Goal: Communication & Community: Ask a question

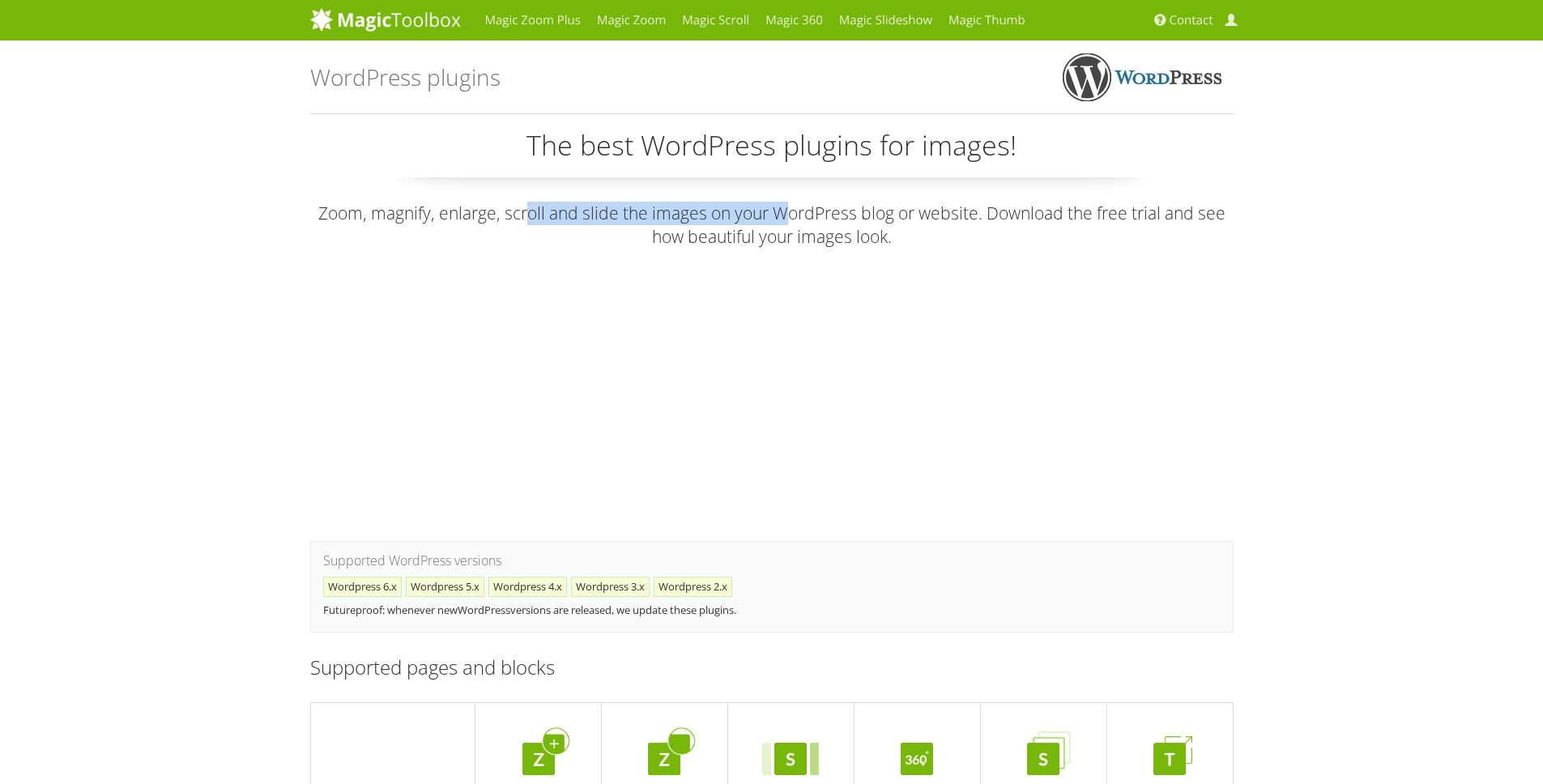
drag, startPoint x: 528, startPoint y: 206, endPoint x: 785, endPoint y: 218, distance: 257.3
click at [785, 218] on p "Zoom, magnify, enlarge, scroll and slide the images on your WordPress blog or w…" at bounding box center [772, 226] width 923 height 48
click at [1198, 26] on span "Contact" at bounding box center [1192, 19] width 44 height 16
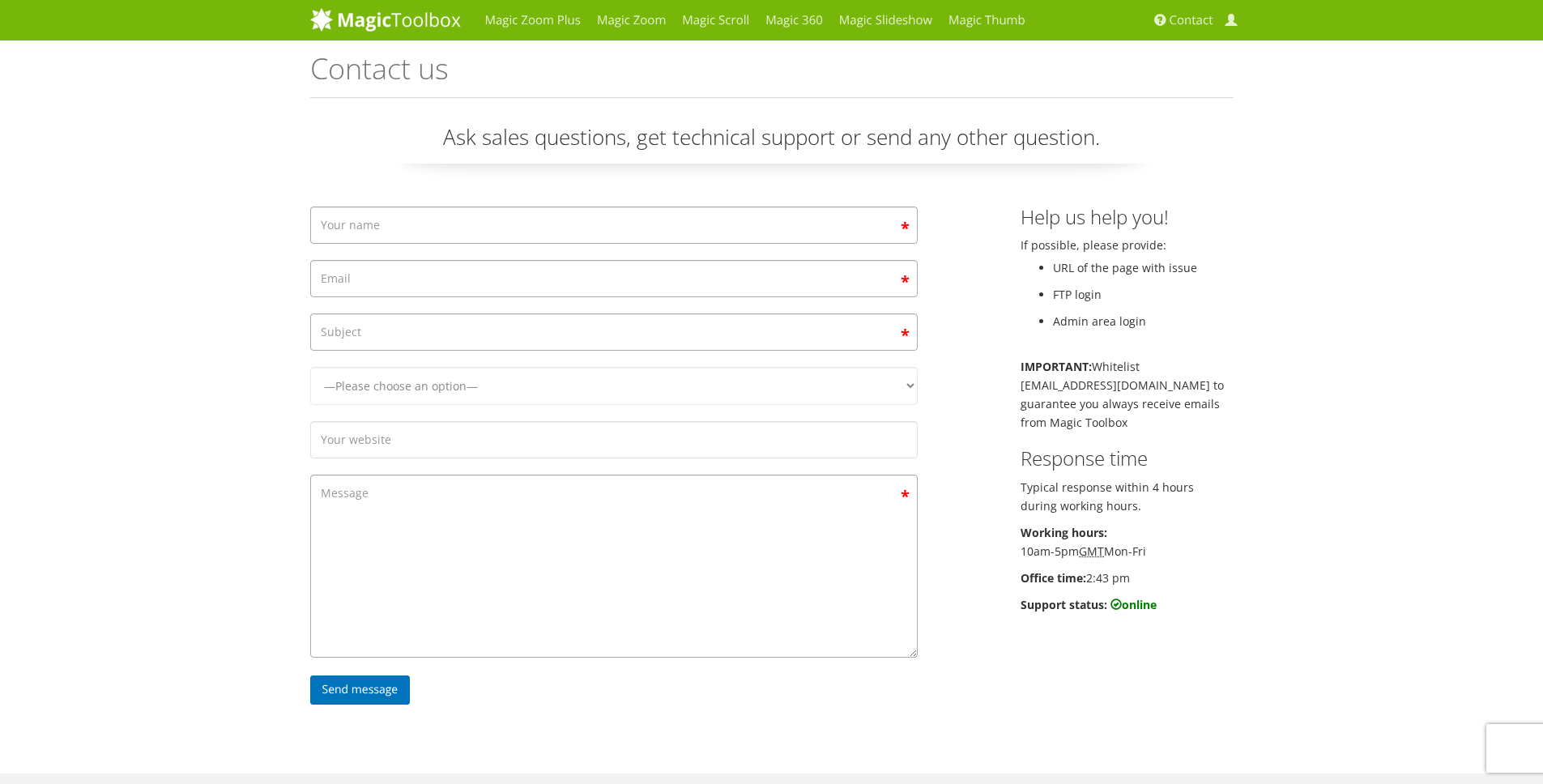
click at [641, 254] on form "—Please choose an option— Magic Zoom Magic Zoom Plus Magic Thumb Magic Slidesho…" at bounding box center [614, 459] width 607 height 506
click at [636, 237] on input "Contact form" at bounding box center [614, 225] width 607 height 37
type input "Jacopo"
type input "a"
type input "jacopo@lamalama.com"
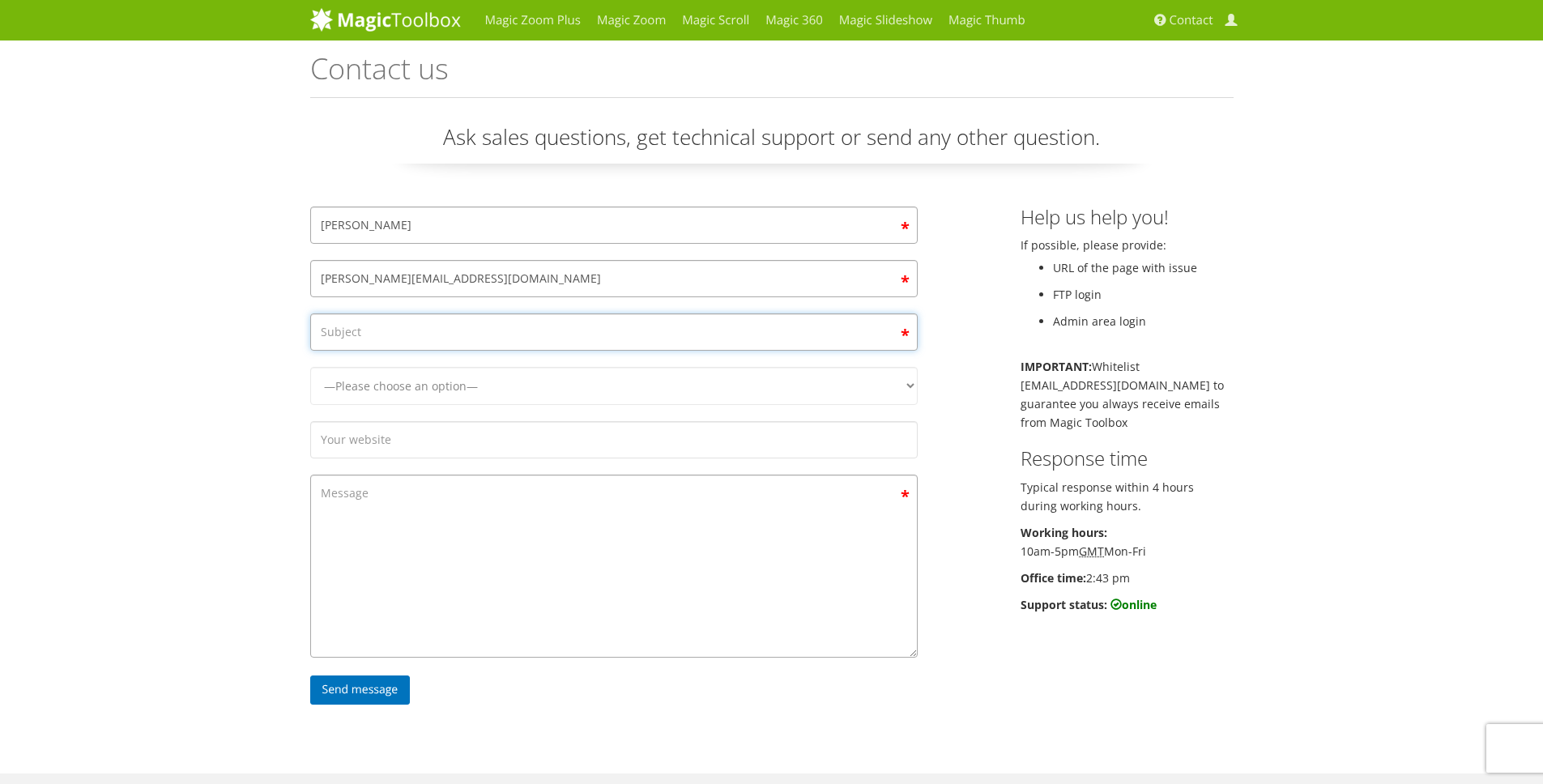
click at [630, 335] on input "Contact form" at bounding box center [614, 332] width 607 height 37
click at [565, 333] on input "Contact form" at bounding box center [614, 332] width 607 height 37
paste input "Compatibility with Elementor"
type input "Compatibility with Elementor"
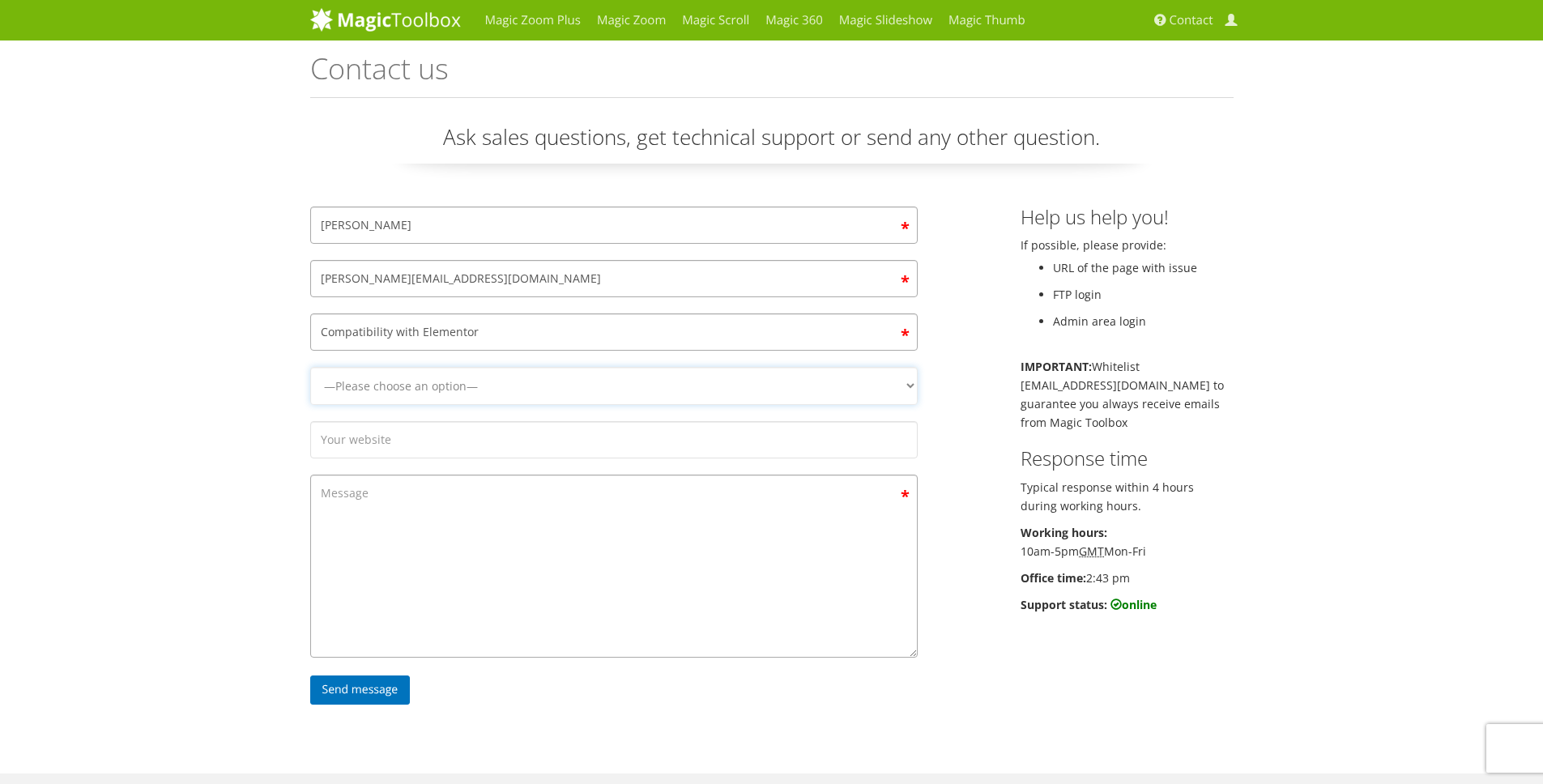
click at [450, 368] on select "—Please choose an option— Magic Zoom Magic Zoom Plus Magic Thumb Magic Slidesho…" at bounding box center [614, 386] width 607 height 38
click at [470, 401] on select "—Please choose an option— Magic Zoom Magic Zoom Plus Magic Thumb Magic Slidesho…" at bounding box center [614, 386] width 607 height 38
click at [422, 392] on select "—Please choose an option— Magic Zoom Magic Zoom Plus Magic Thumb Magic Slidesho…" at bounding box center [614, 386] width 607 height 38
click at [426, 495] on textarea "Contact form" at bounding box center [614, 566] width 607 height 183
paste textarea "Compatibility with Elementor"
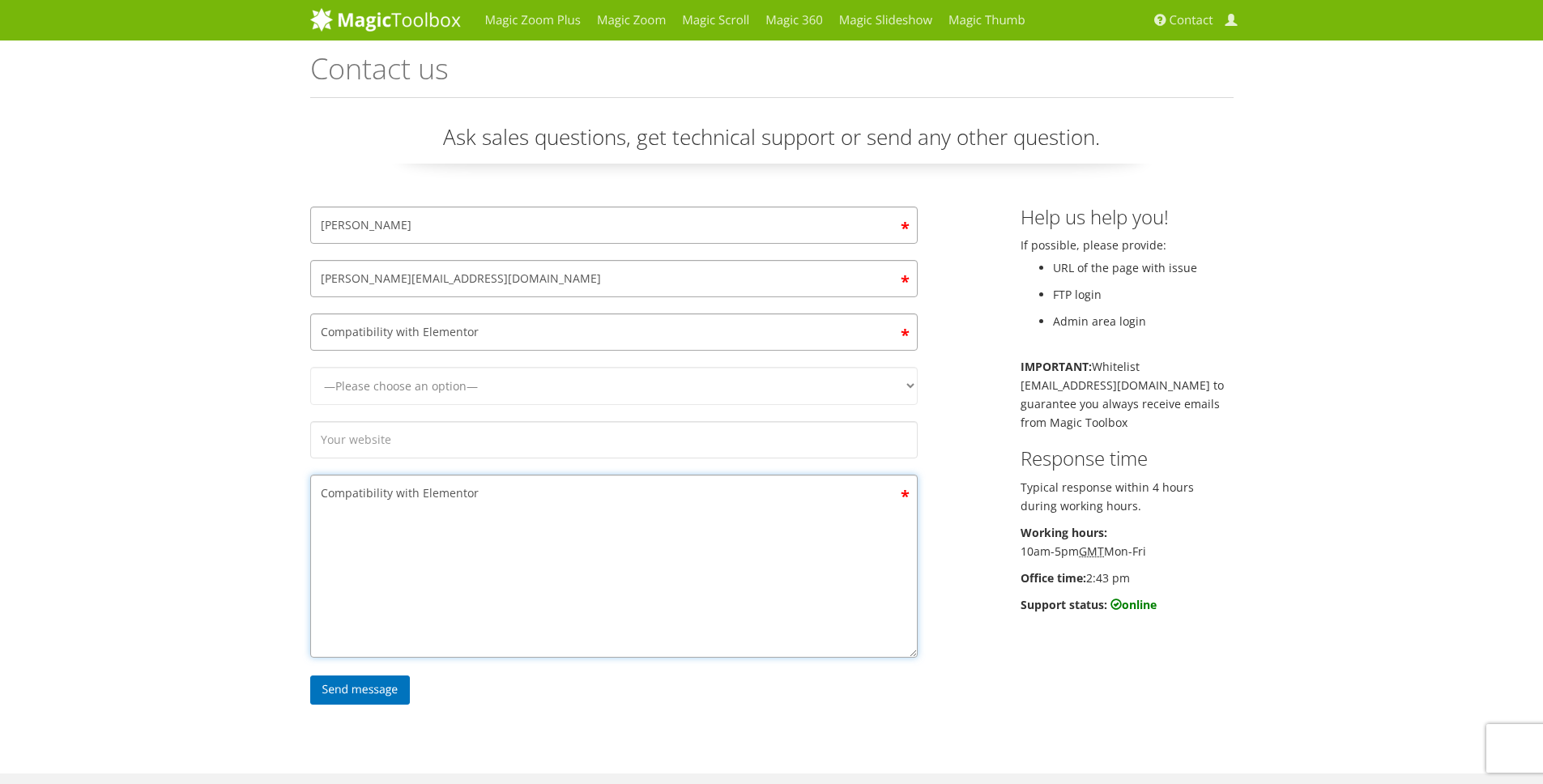
click at [459, 497] on textarea "Compatibility with Elementor" at bounding box center [614, 566] width 607 height 183
click at [458, 496] on textarea "Compatibility with Elementor" at bounding box center [614, 566] width 607 height 183
click at [489, 486] on textarea "Compatibility with Elementor" at bounding box center [614, 566] width 607 height 183
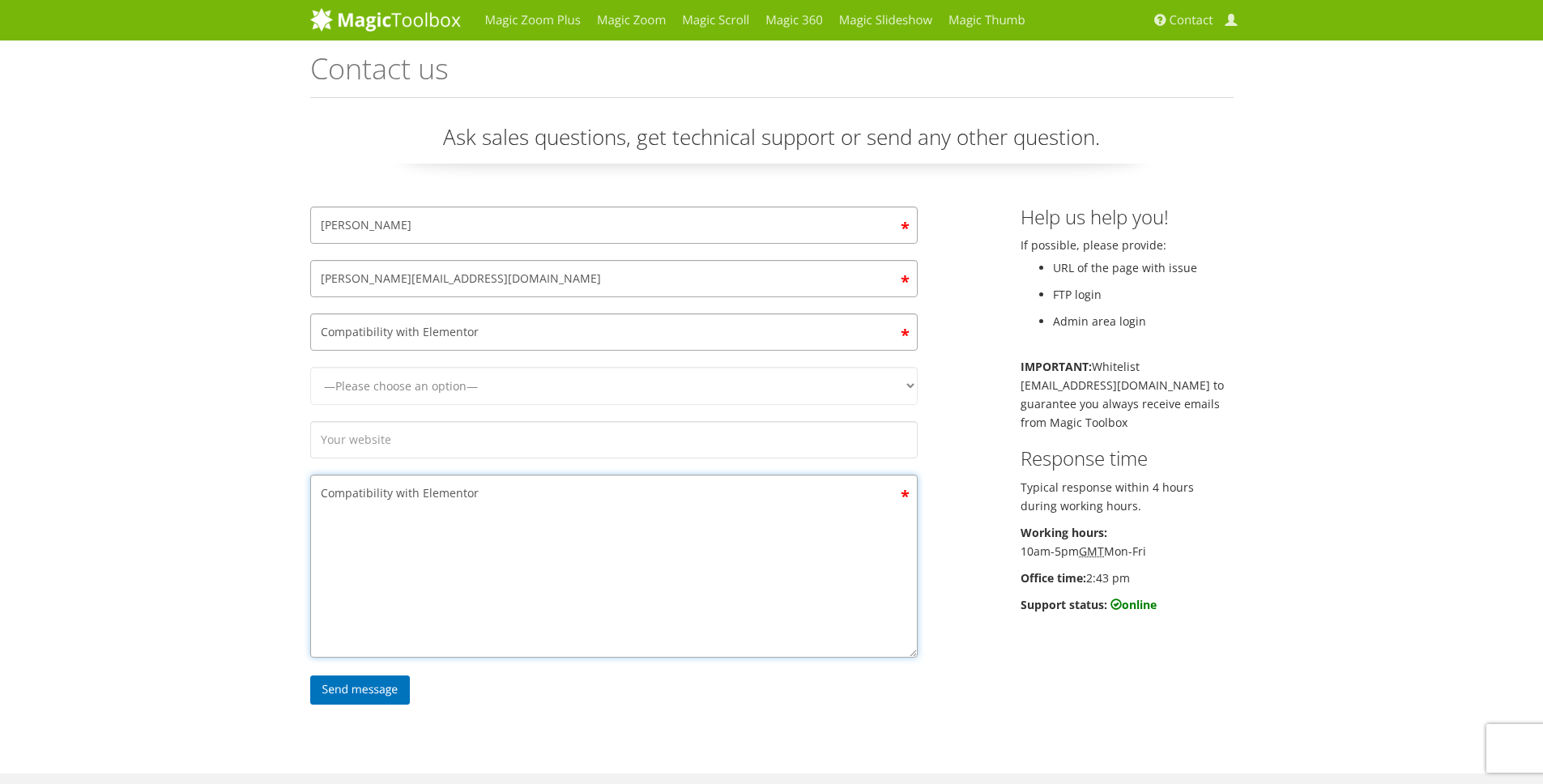
click at [489, 487] on textarea "Compatibility with Elementor" at bounding box center [614, 566] width 607 height 183
paste textarea "Hi MagicToolbox team, I’d like to use your WordPress plugin on my website (scol…"
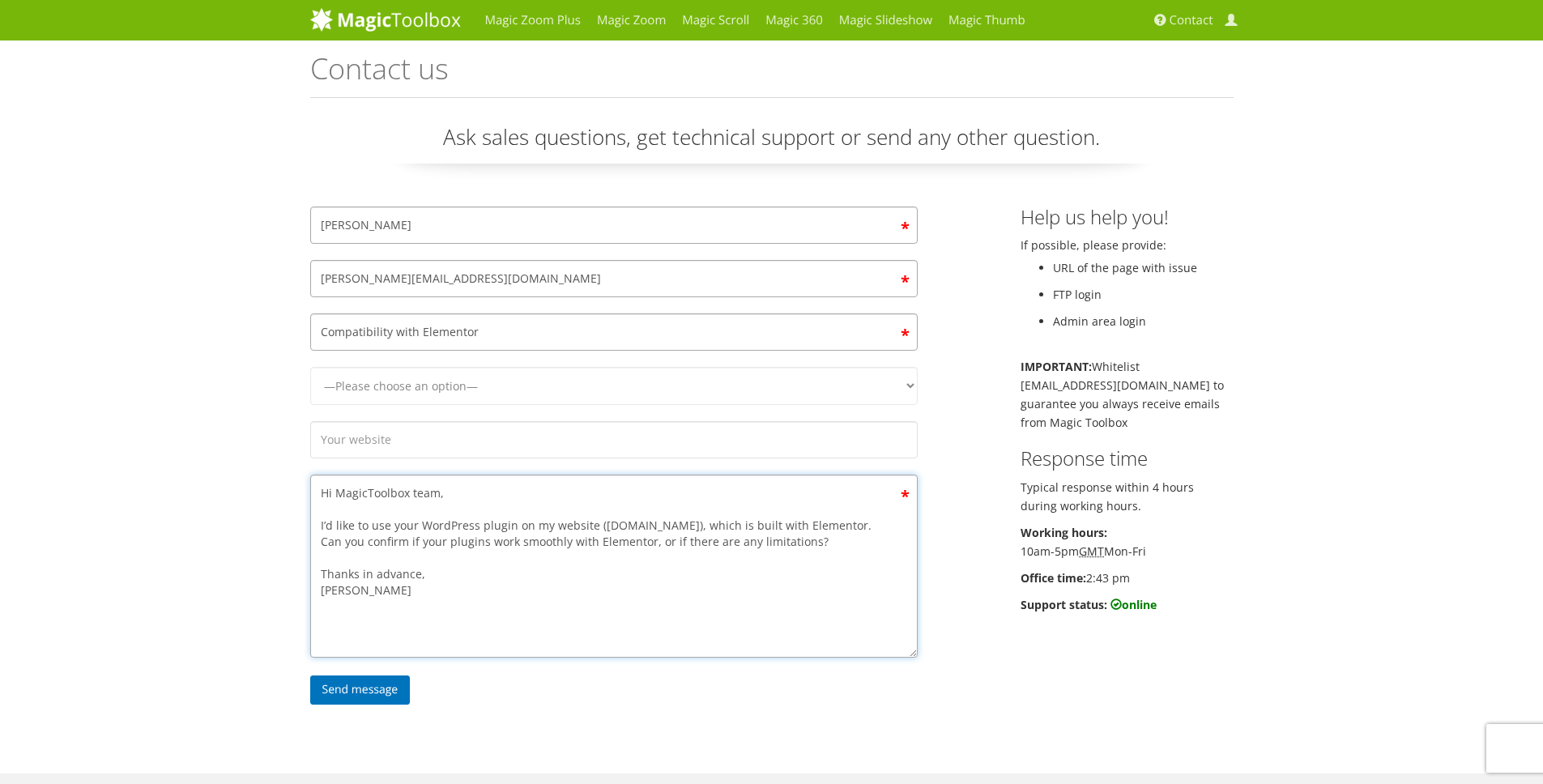
click at [704, 528] on textarea "Hi MagicToolbox team, I’d like to use your WordPress plugin on my website (scol…" at bounding box center [614, 566] width 607 height 183
drag, startPoint x: 704, startPoint y: 527, endPoint x: 596, endPoint y: 527, distance: 108.0
click at [596, 527] on textarea "Hi MagicToolbox team, I’d like to use your WordPress plugin on my website (scol…" at bounding box center [614, 566] width 607 height 183
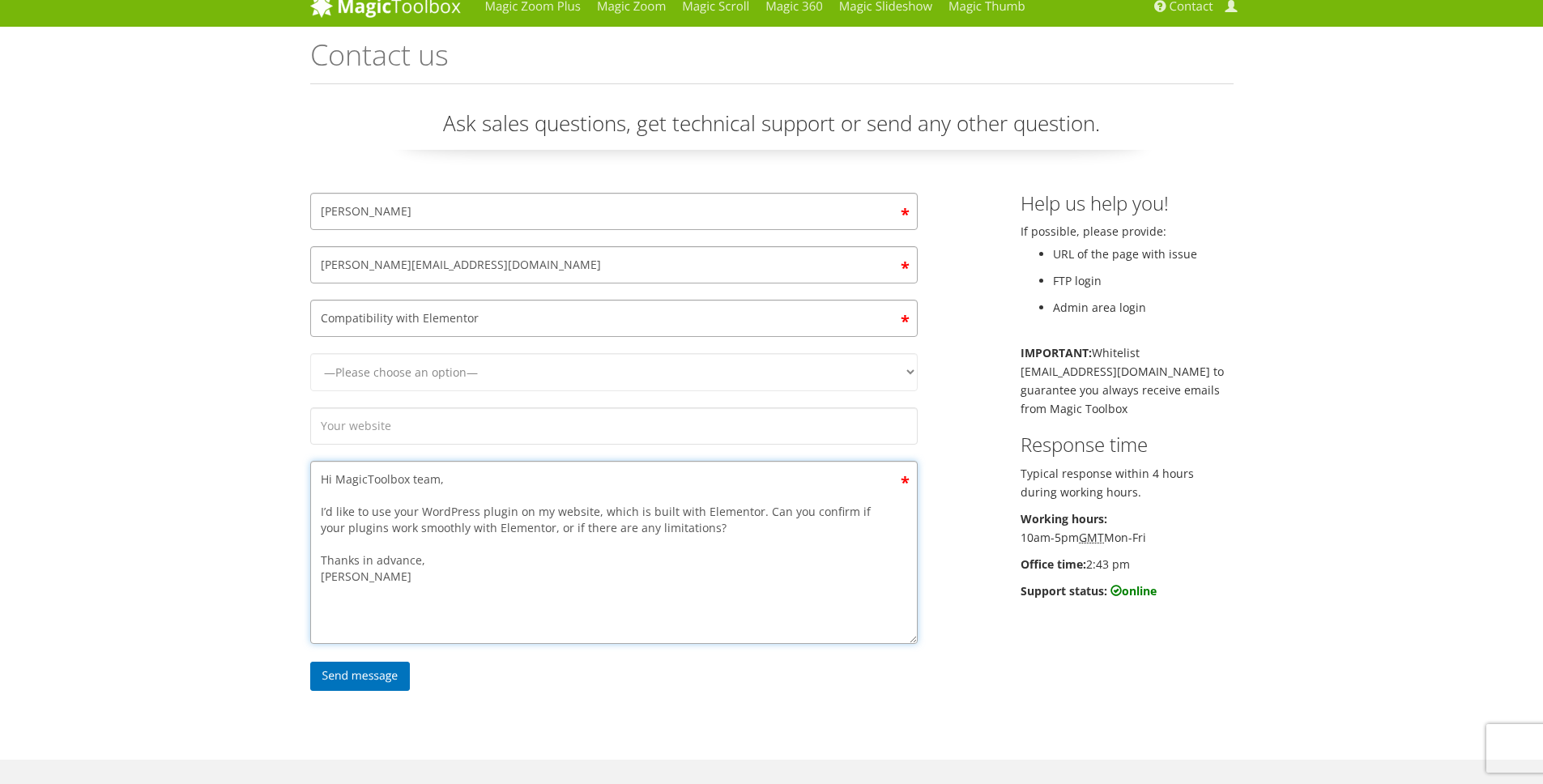
scroll to position [29, 0]
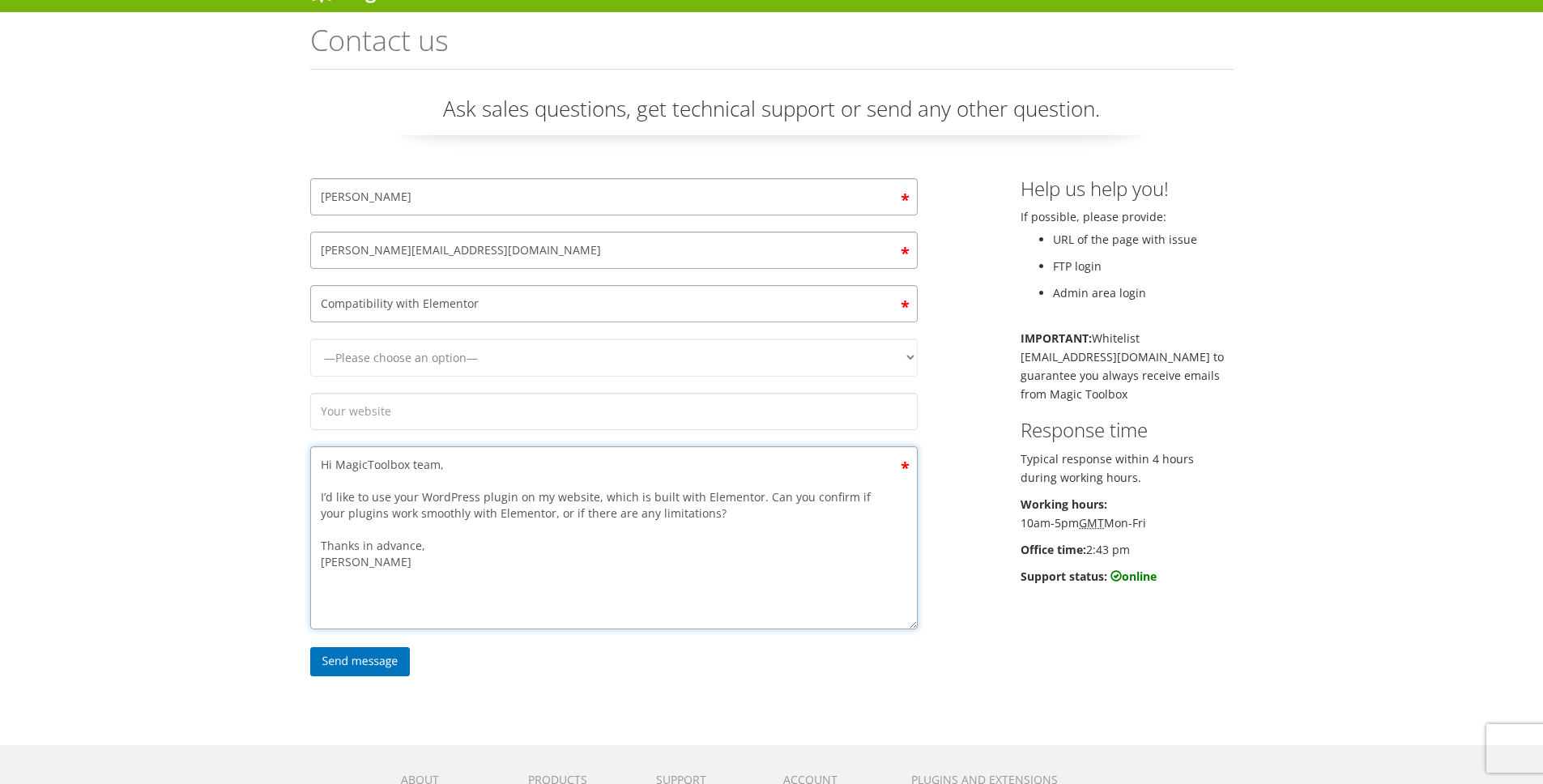
click at [691, 521] on textarea "Hi MagicToolbox team, I’d like to use your WordPress plugin on my website, whic…" at bounding box center [614, 537] width 607 height 183
click at [511, 517] on textarea "Hi MagicToolbox team, I’d like to use your WordPress plugin on my website, whic…" at bounding box center [614, 537] width 607 height 183
click at [747, 499] on textarea "Hi MagicToolbox team, I’d like to use your WordPress plugin on my website, whic…" at bounding box center [614, 537] width 607 height 183
click at [836, 528] on textarea "Hi MagicToolbox team, I’d like to use your WordPress plugin on my website, whic…" at bounding box center [614, 537] width 607 height 183
type textarea "Hi MagicToolbox team, I’d like to use your WordPress plugin on my website, whic…"
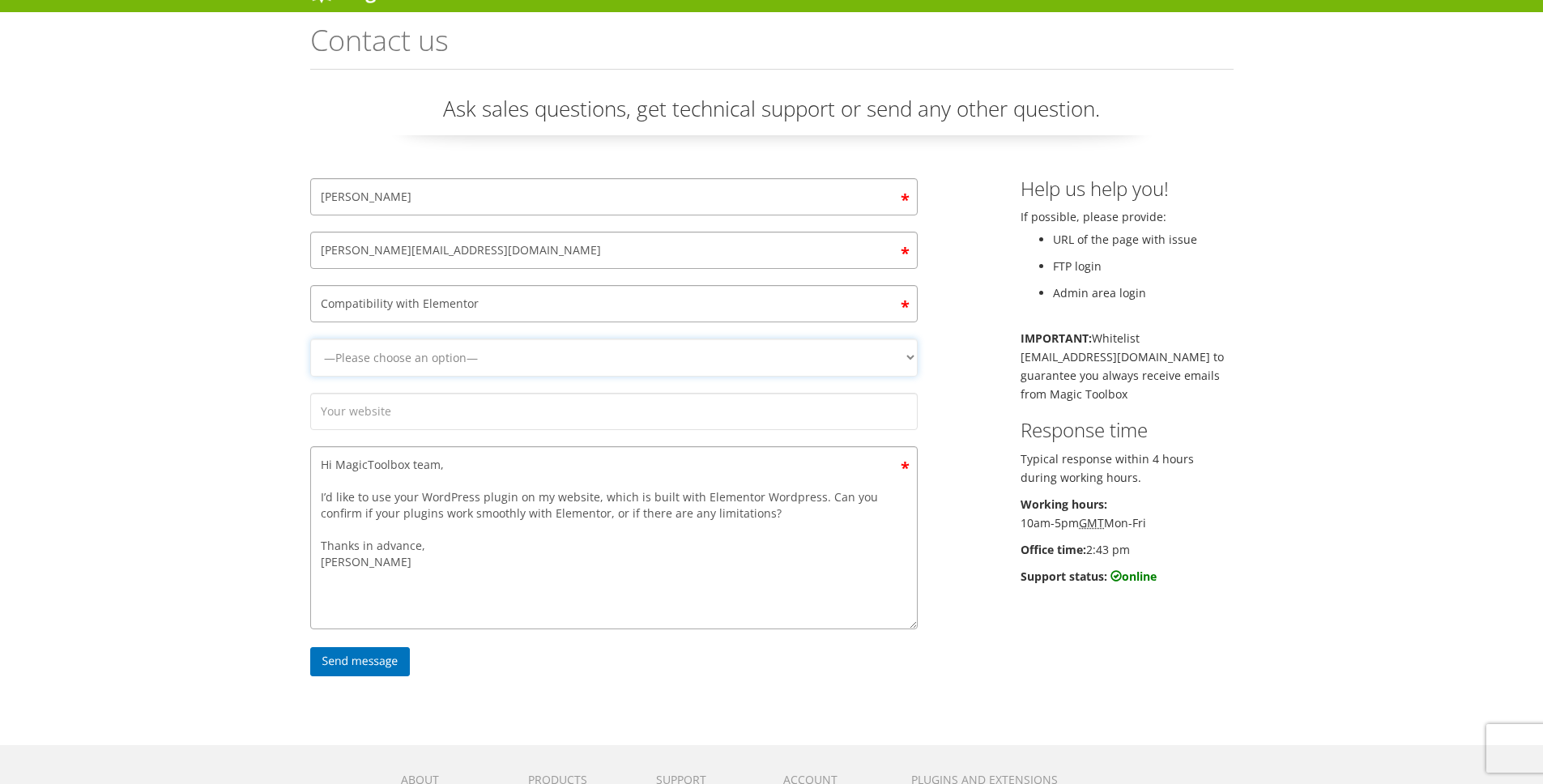
click at [689, 362] on select "—Please choose an option— Magic Zoom Magic Zoom Plus Magic Thumb Magic Slidesho…" at bounding box center [614, 357] width 607 height 38
click at [387, 654] on input "Send message" at bounding box center [361, 662] width 101 height 29
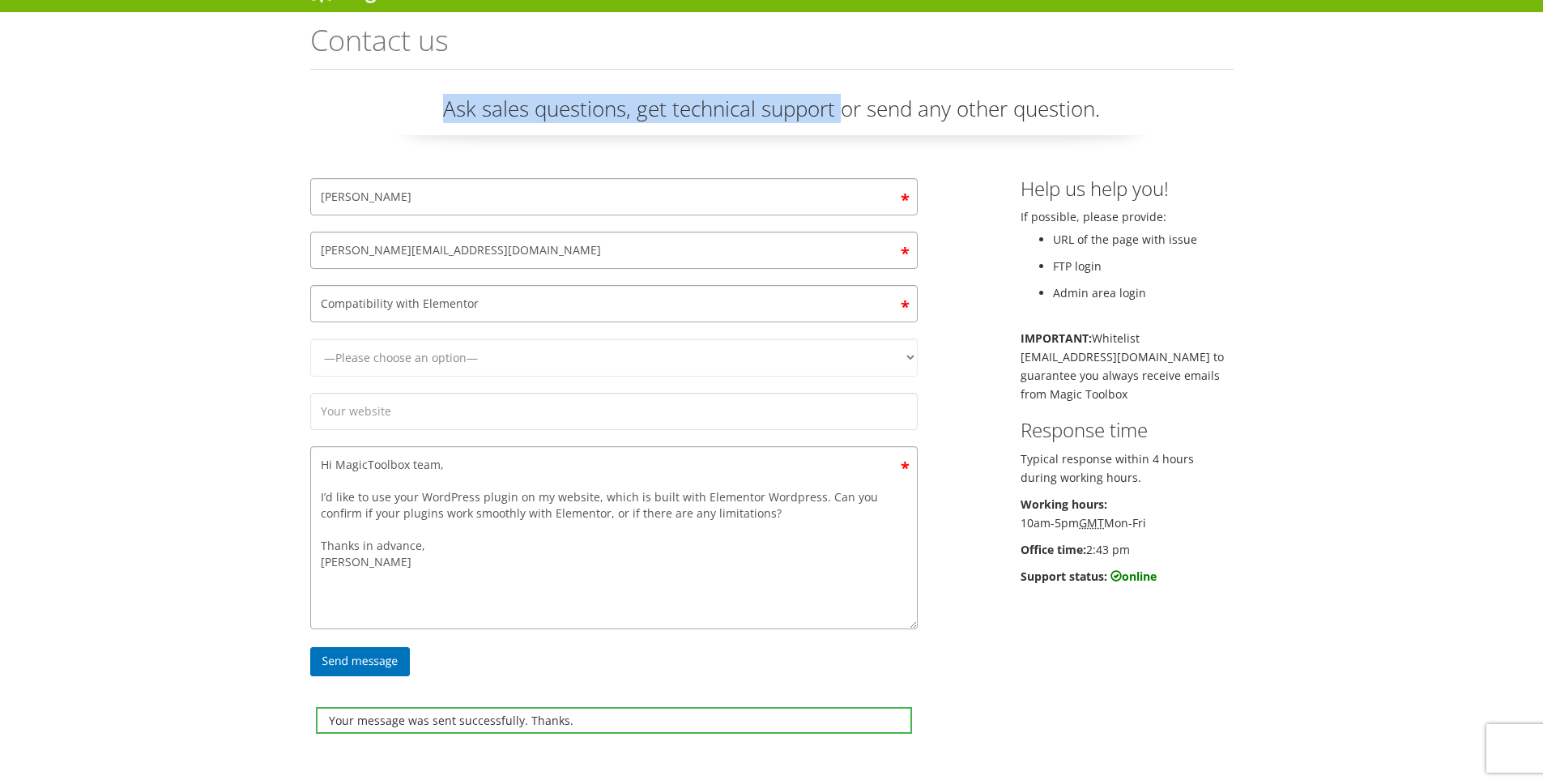
drag, startPoint x: 439, startPoint y: 113, endPoint x: 840, endPoint y: 106, distance: 401.1
click at [840, 106] on p "Ask sales questions, get technical support or send any other question." at bounding box center [772, 114] width 923 height 41
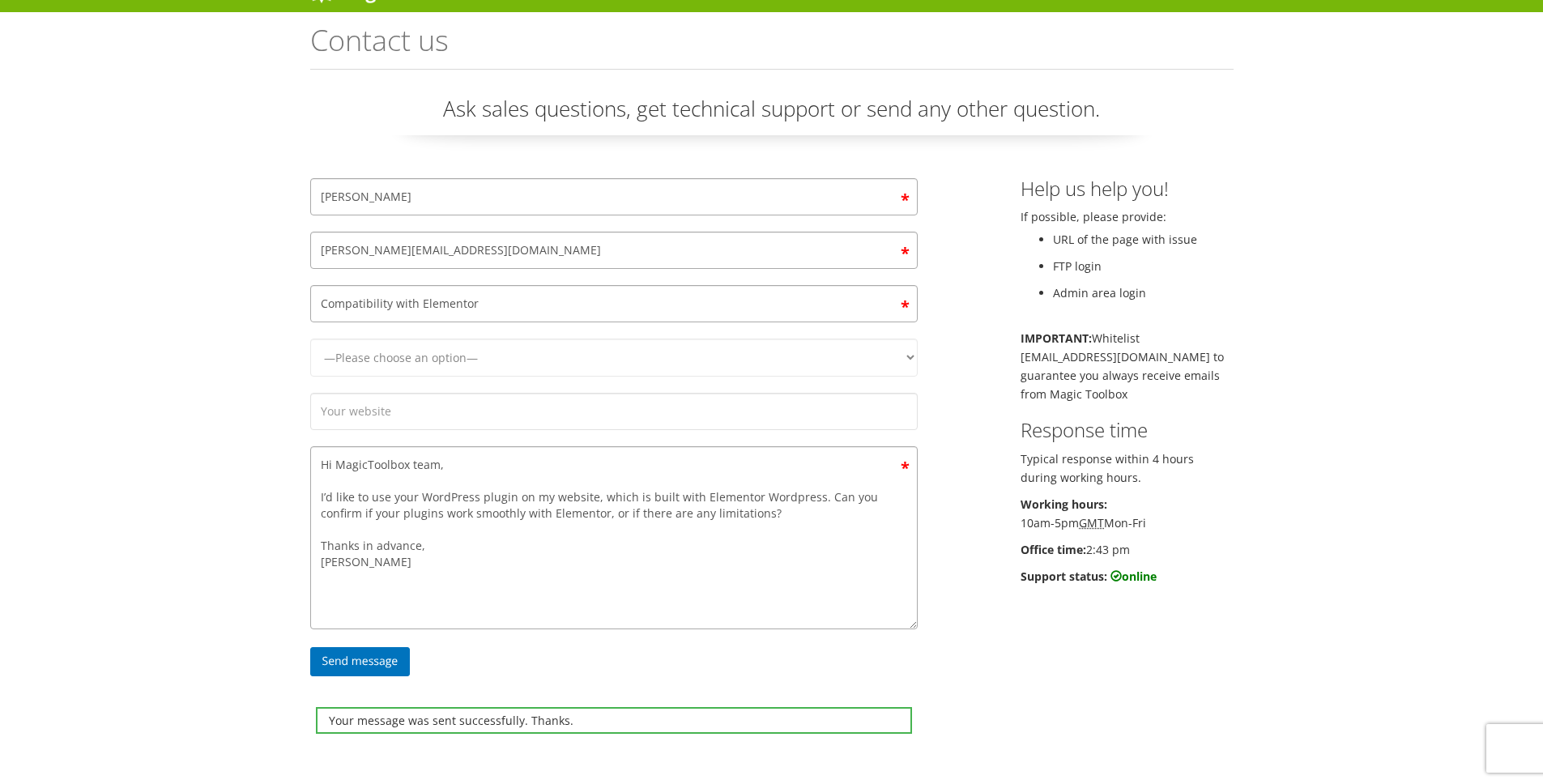
click at [421, 434] on div "Contact form" at bounding box center [613, 415] width 631 height 45
click at [423, 427] on input "Contact form" at bounding box center [614, 411] width 607 height 37
click at [430, 412] on input "Contact form" at bounding box center [614, 411] width 607 height 37
drag, startPoint x: 430, startPoint y: 412, endPoint x: 282, endPoint y: 419, distance: 148.2
click at [416, 412] on input "Contact form" at bounding box center [614, 411] width 607 height 37
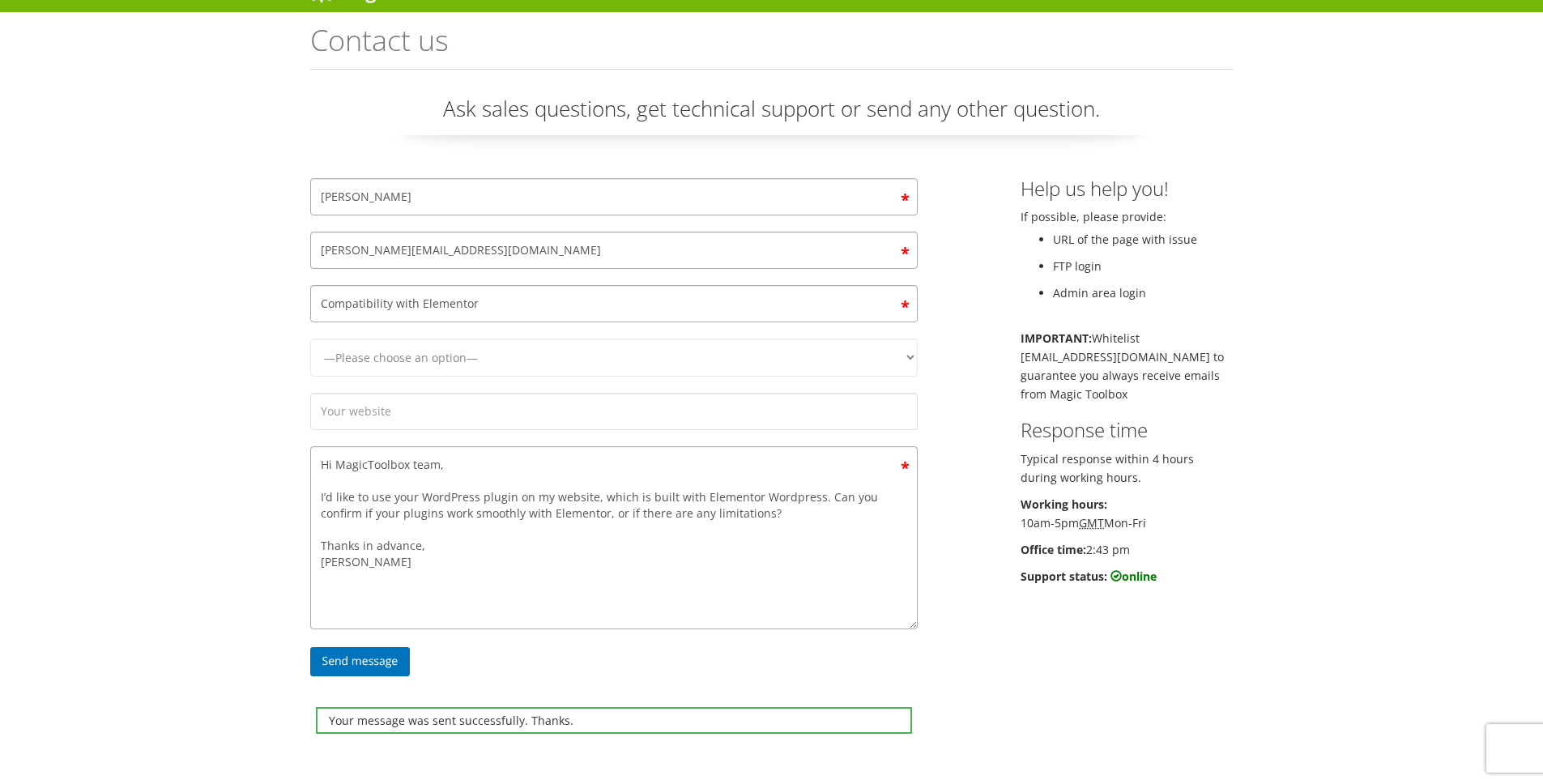
click at [276, 419] on div "Magic Zoom Plus Magic Zoom Magic Scroll Magic 360 Magic Slideshow Magic Thumb C…" at bounding box center [772, 535] width 1543 height 1128
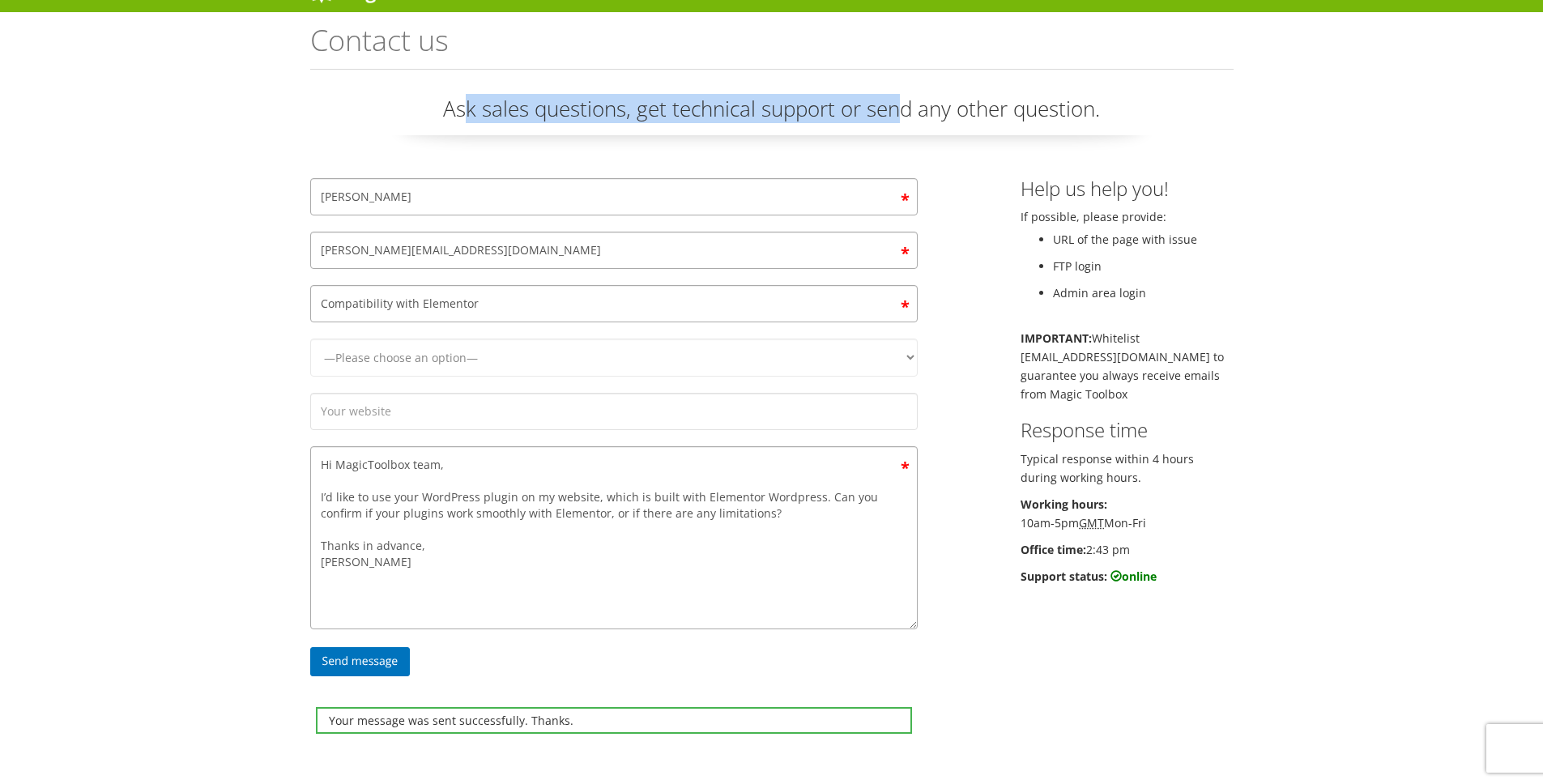
drag, startPoint x: 462, startPoint y: 99, endPoint x: 906, endPoint y: 106, distance: 444.1
click at [906, 106] on p "Ask sales questions, get technical support or send any other question." at bounding box center [772, 114] width 923 height 41
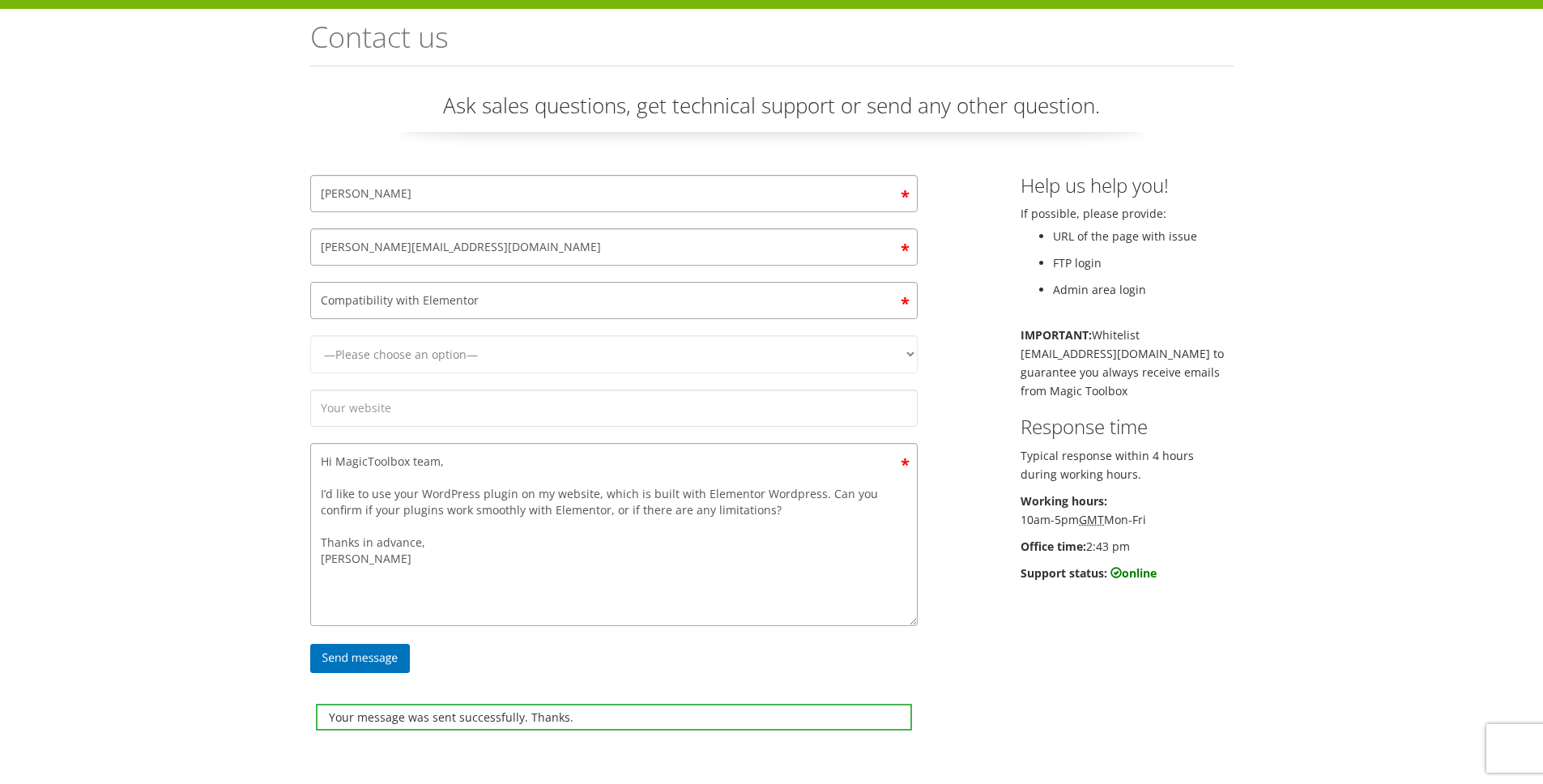
scroll to position [32, 0]
click at [890, 352] on select "—Please choose an option— Magic Zoom Magic Zoom Plus Magic Thumb Magic Slidesho…" at bounding box center [614, 354] width 607 height 38
click at [310, 335] on select "—Please choose an option— Magic Zoom Magic Zoom Plus Magic Thumb Magic Slidesho…" at bounding box center [614, 354] width 607 height 38
drag, startPoint x: 1042, startPoint y: 345, endPoint x: 1246, endPoint y: 344, distance: 204.0
click at [1228, 344] on p "IMPORTANT: Whitelist support@magictoolbox.com to guarantee you always receive e…" at bounding box center [1127, 362] width 213 height 75
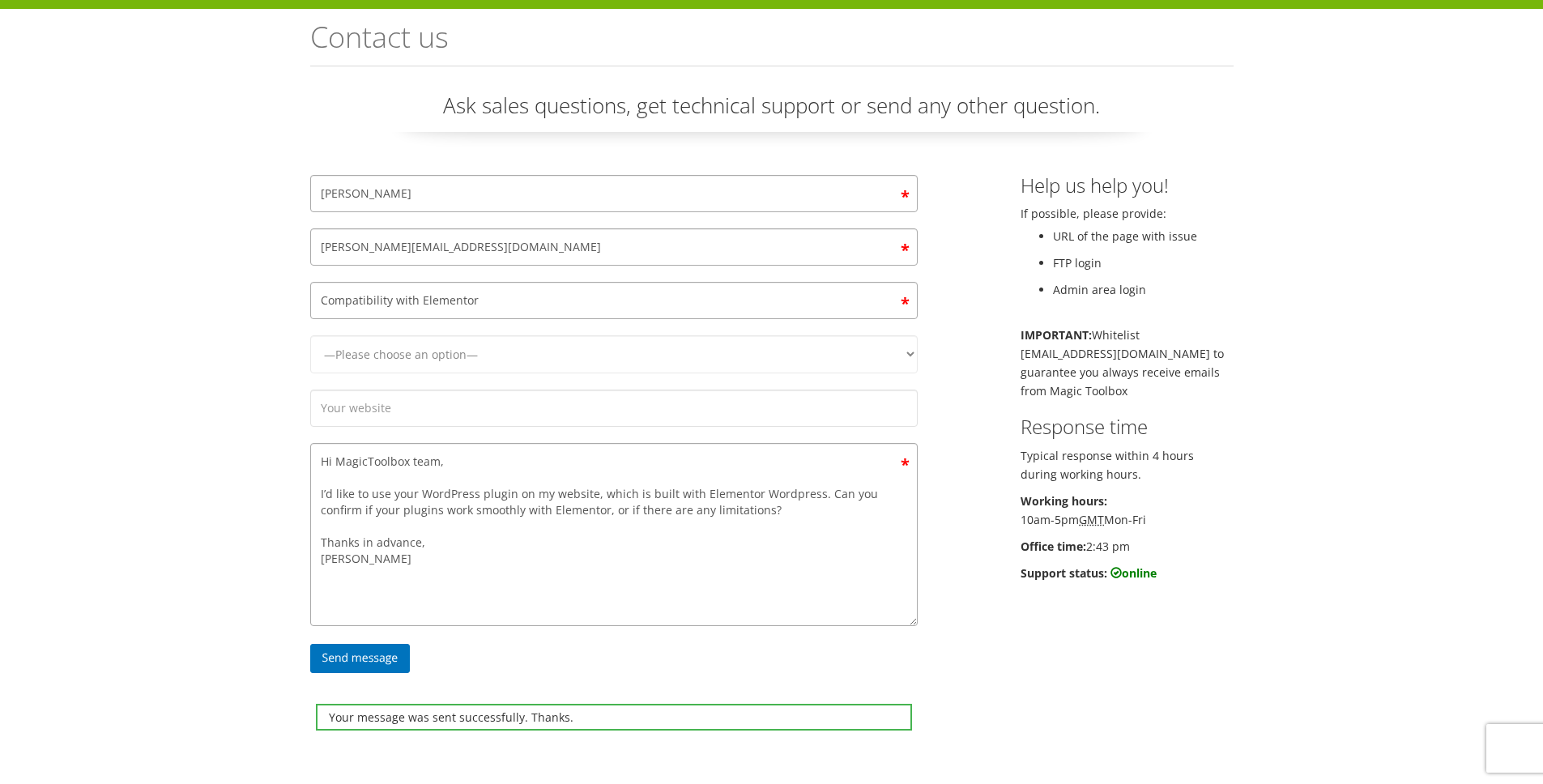
click at [1246, 344] on div "Magic Zoom Plus Magic Zoom Magic Scroll Magic 360 Magic Slideshow Magic Thumb C…" at bounding box center [772, 532] width 1543 height 1128
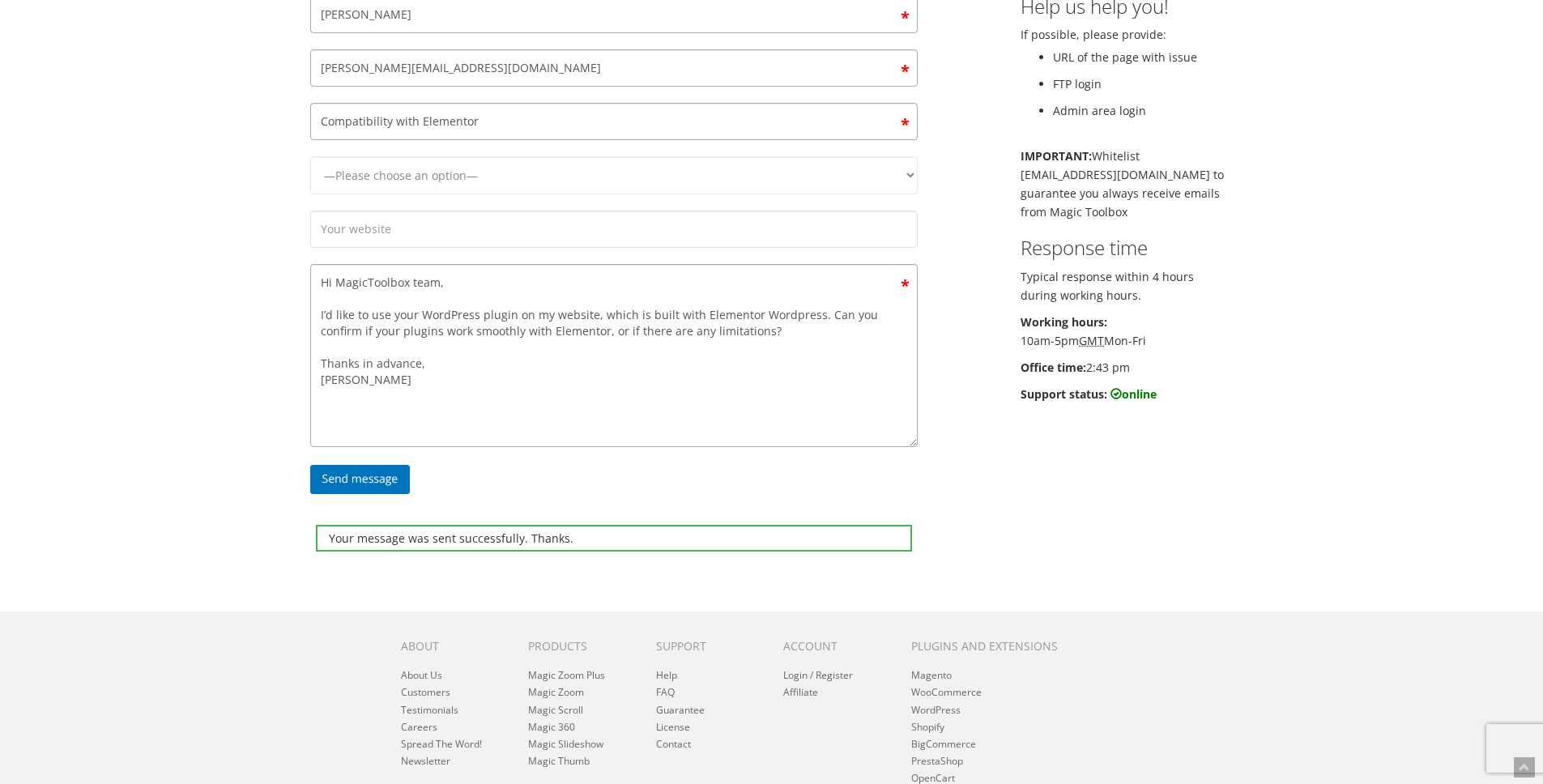
scroll to position [0, 0]
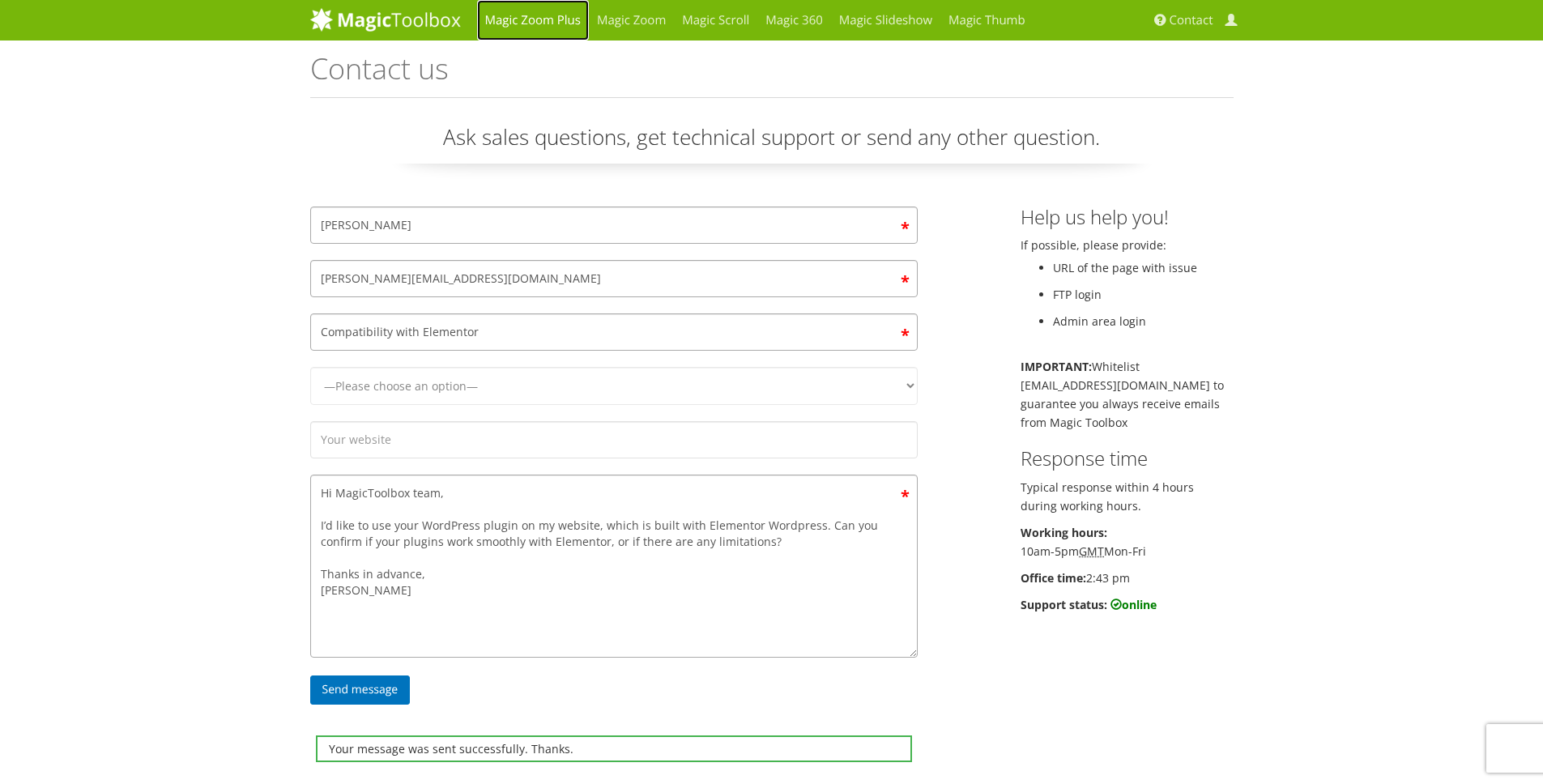
click at [580, 21] on link "Magic Zoom Plus" at bounding box center [533, 20] width 112 height 40
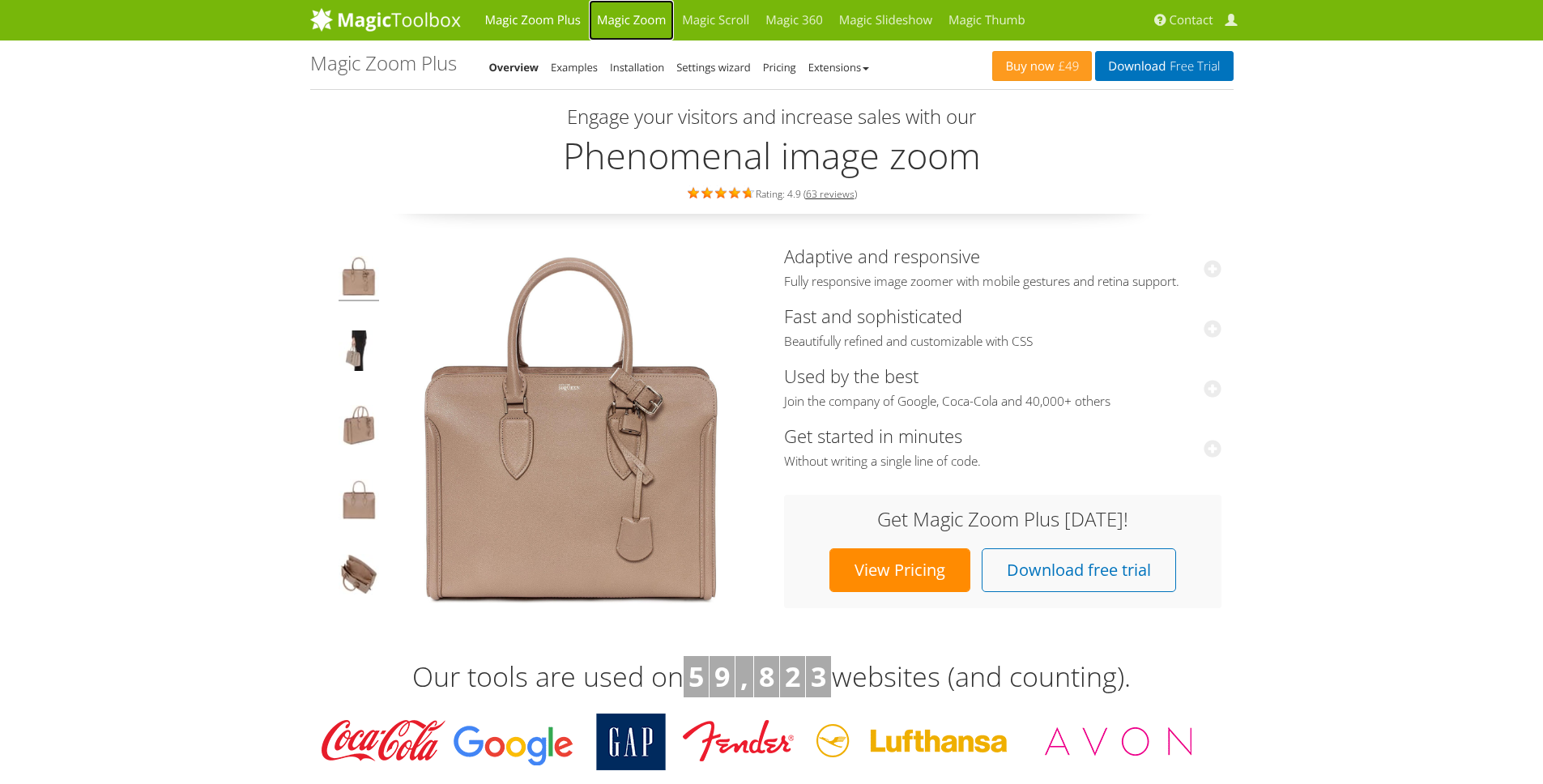
click at [632, 18] on link "Magic Zoom" at bounding box center [631, 20] width 85 height 40
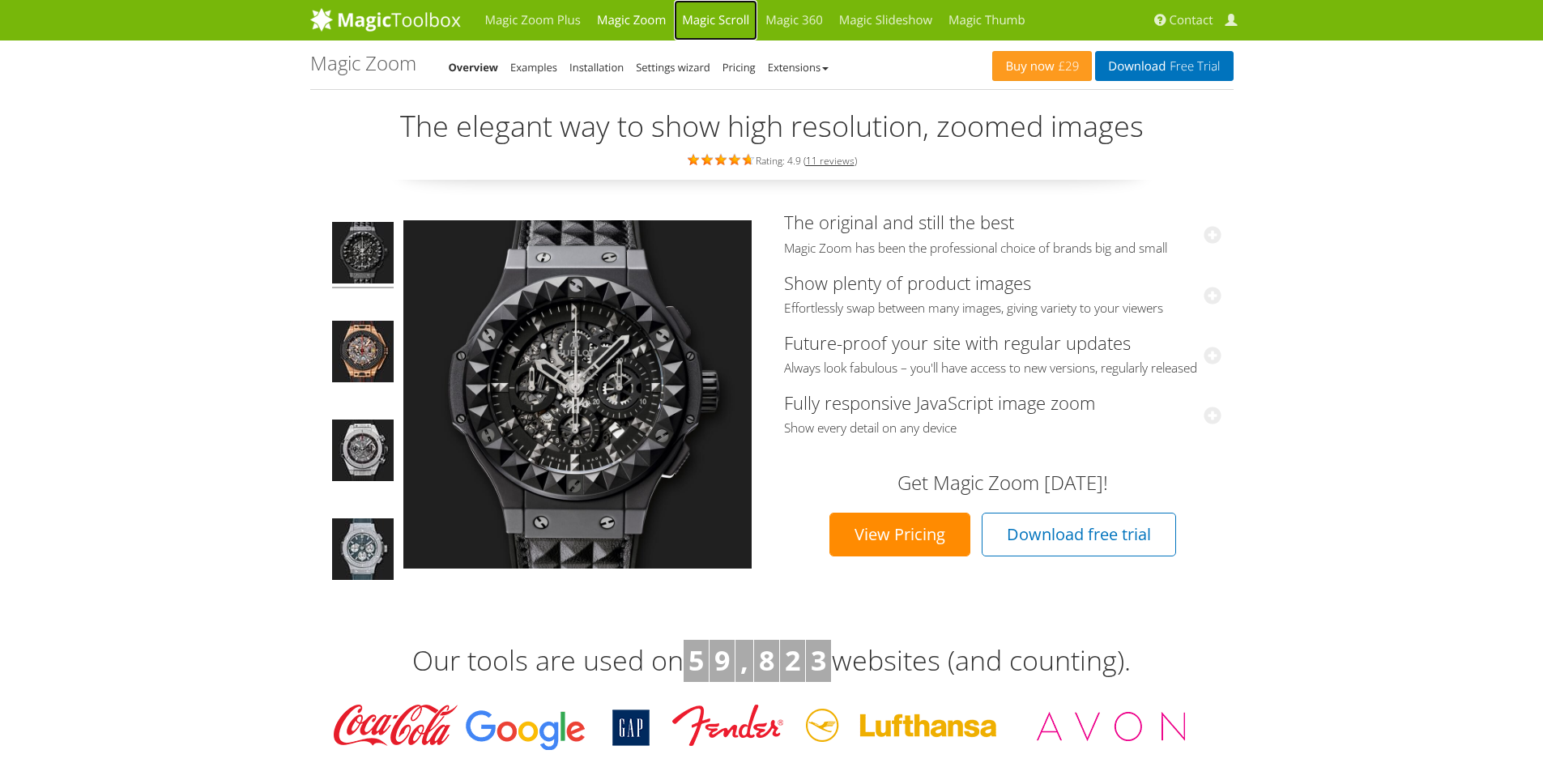
click at [709, 26] on link "Magic Scroll" at bounding box center [715, 20] width 83 height 40
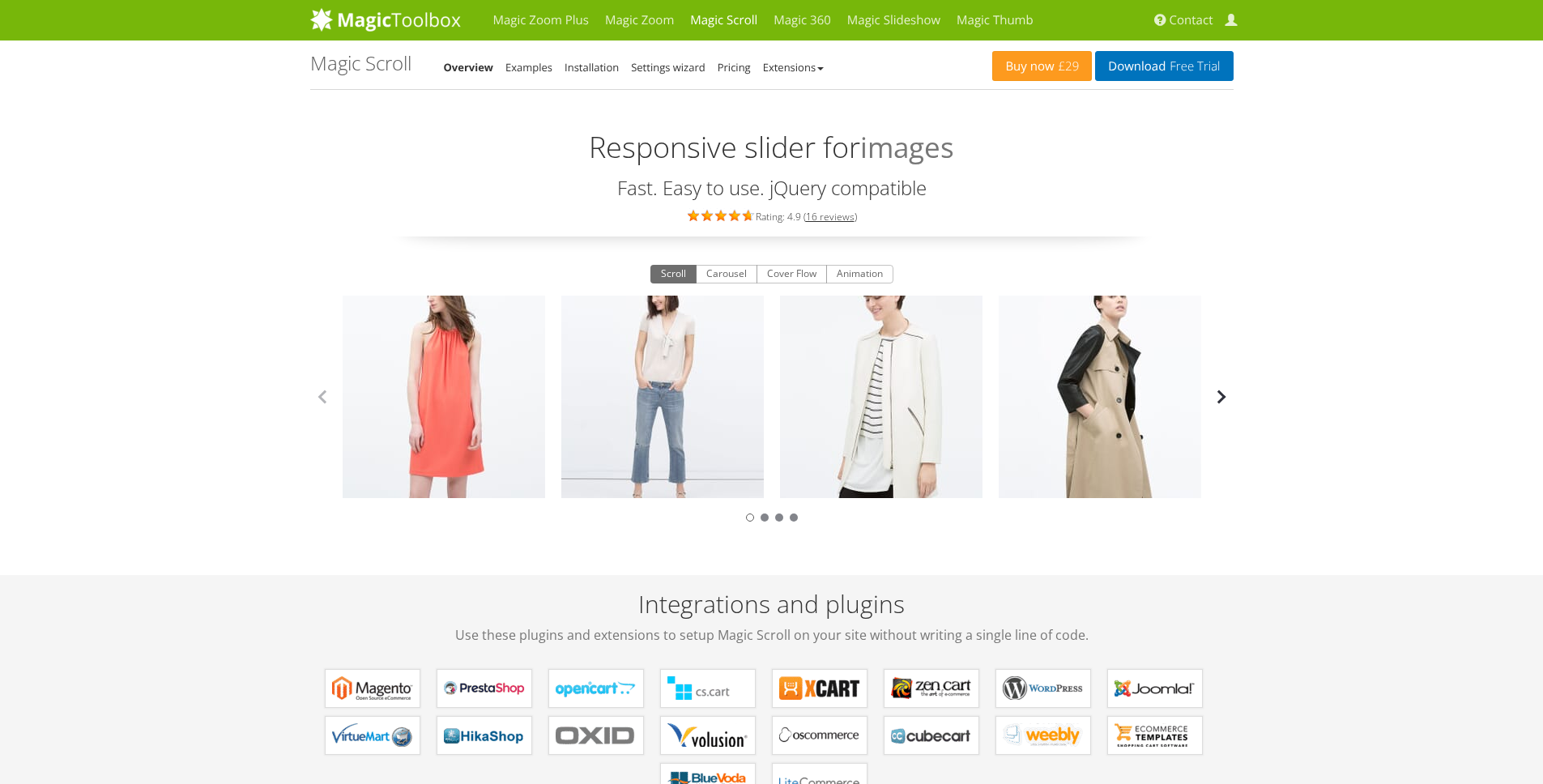
click at [1223, 392] on button "button" at bounding box center [1221, 397] width 24 height 24
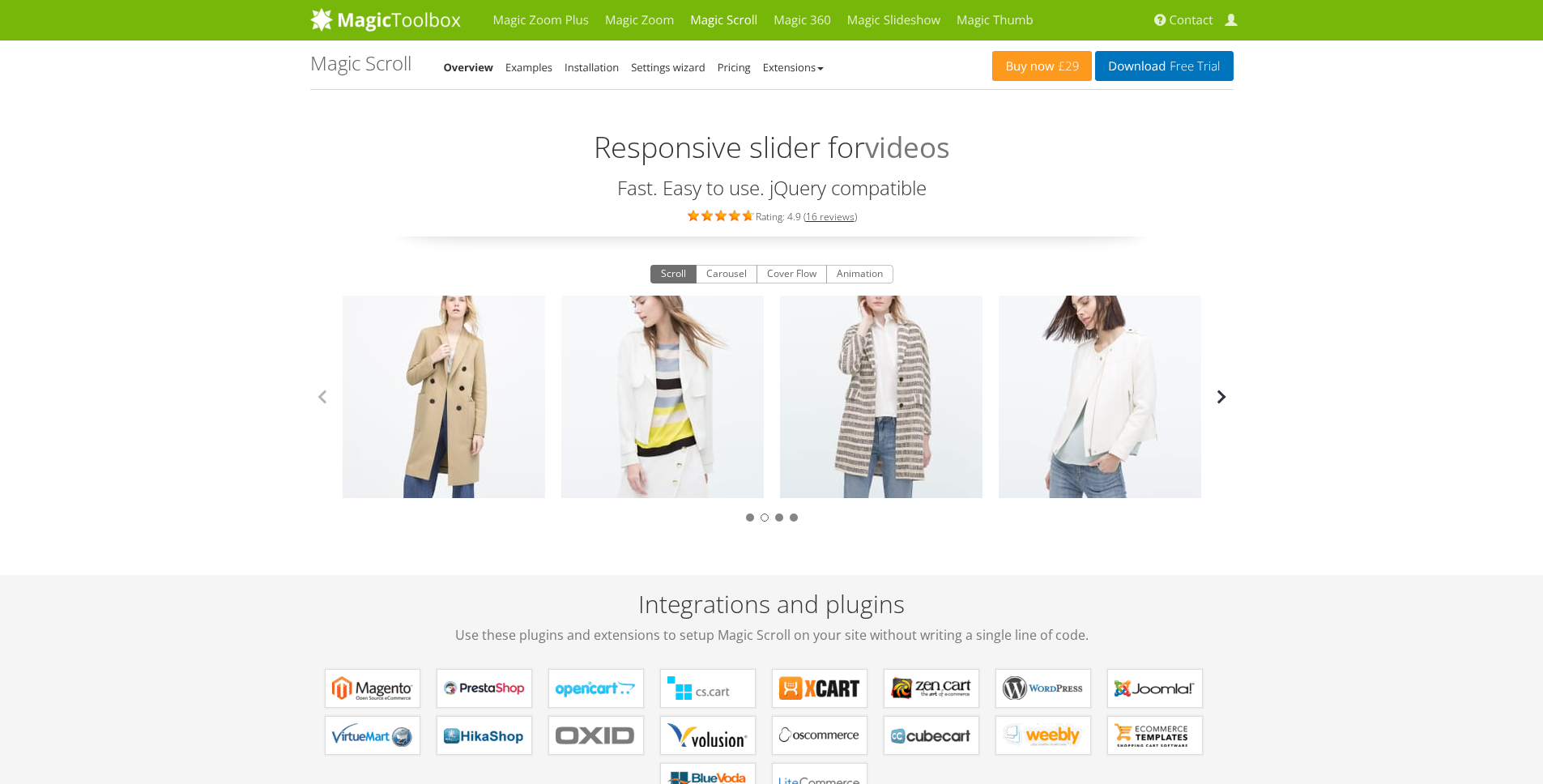
click at [1223, 392] on button "button" at bounding box center [1221, 397] width 24 height 24
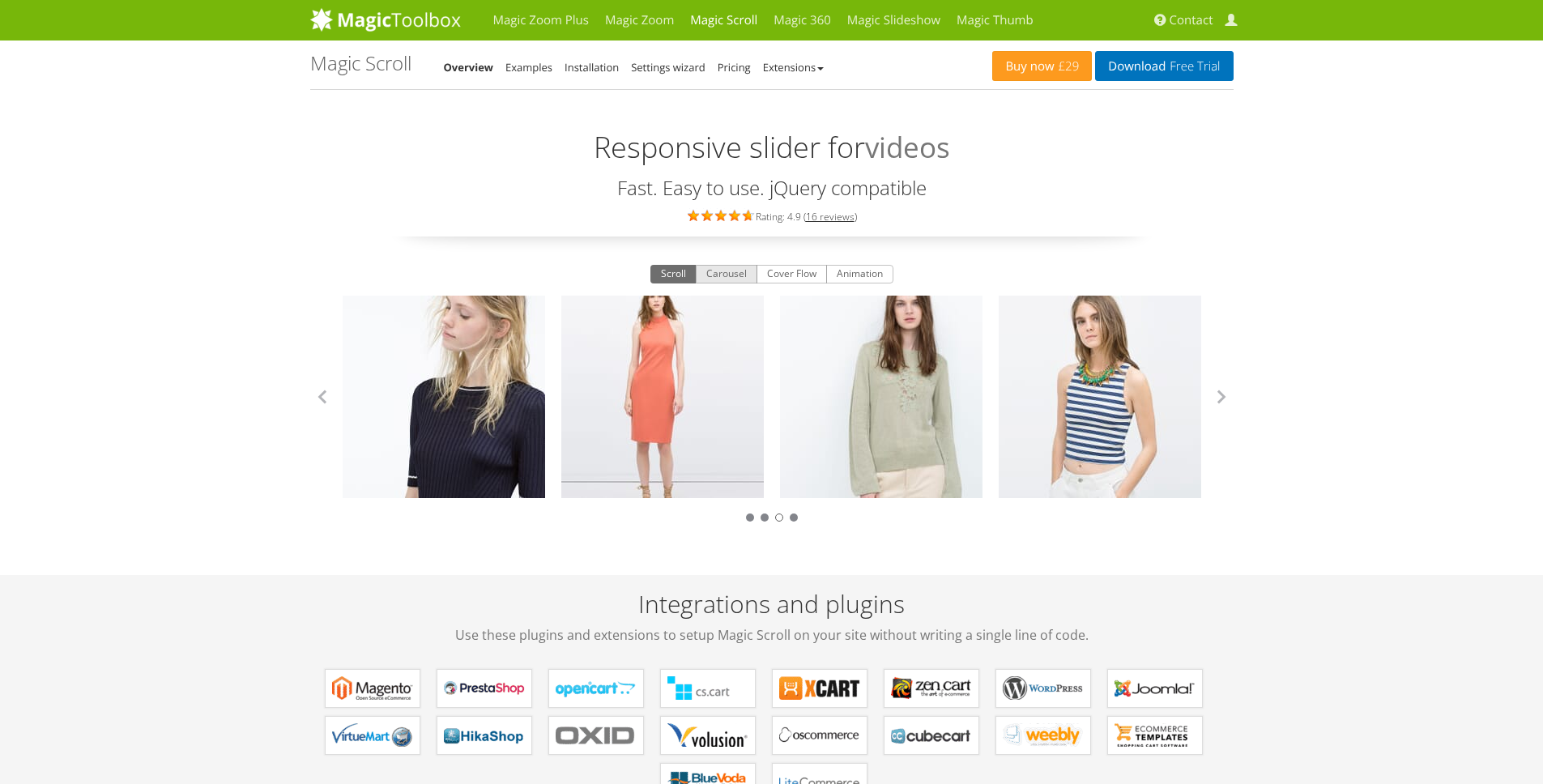
click at [727, 270] on button "Carousel" at bounding box center [726, 274] width 61 height 19
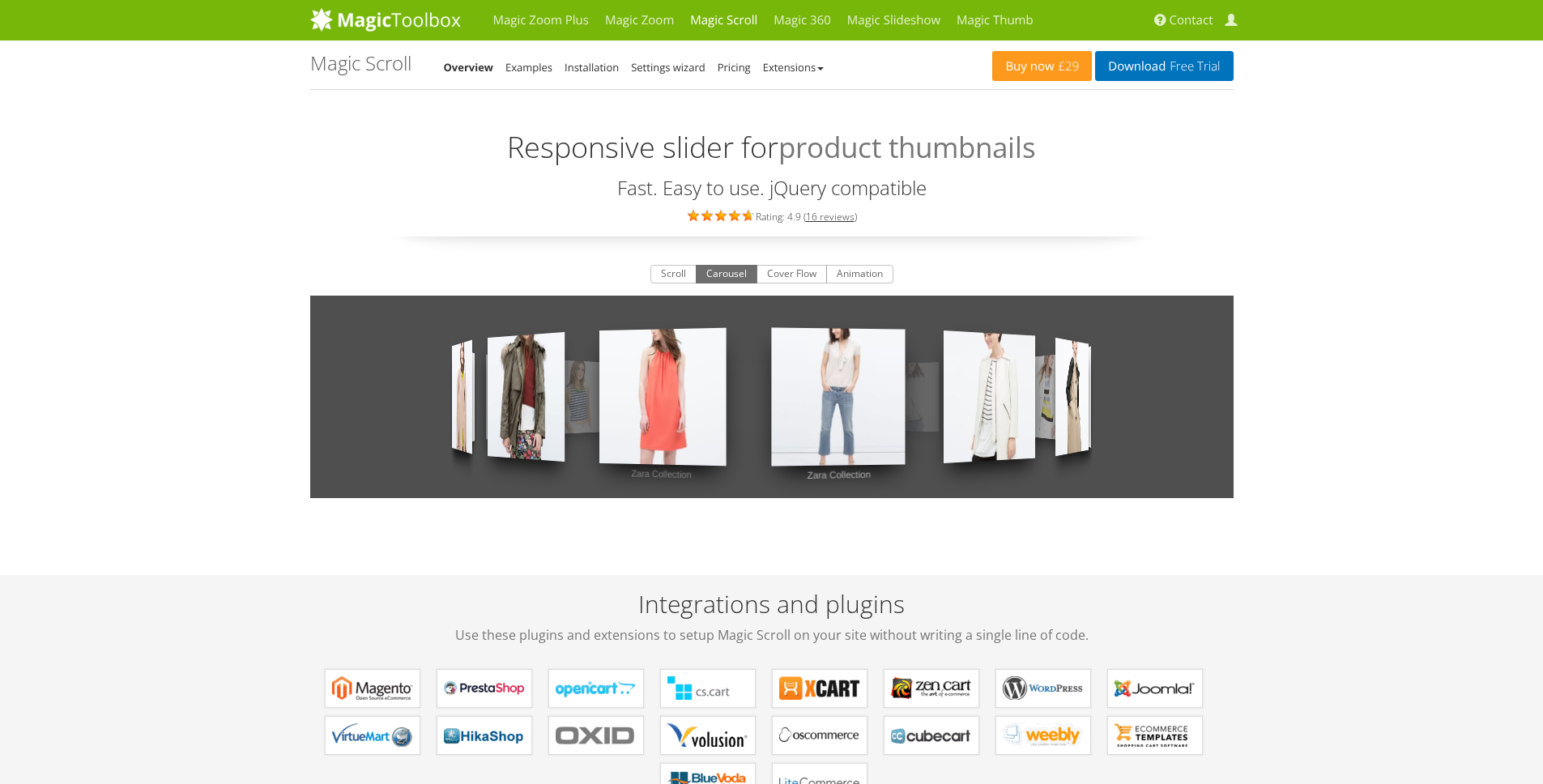
drag, startPoint x: 985, startPoint y: 419, endPoint x: 636, endPoint y: 416, distance: 349.0
click at [772, 416] on link "Zara Collection" at bounding box center [838, 397] width 133 height 204
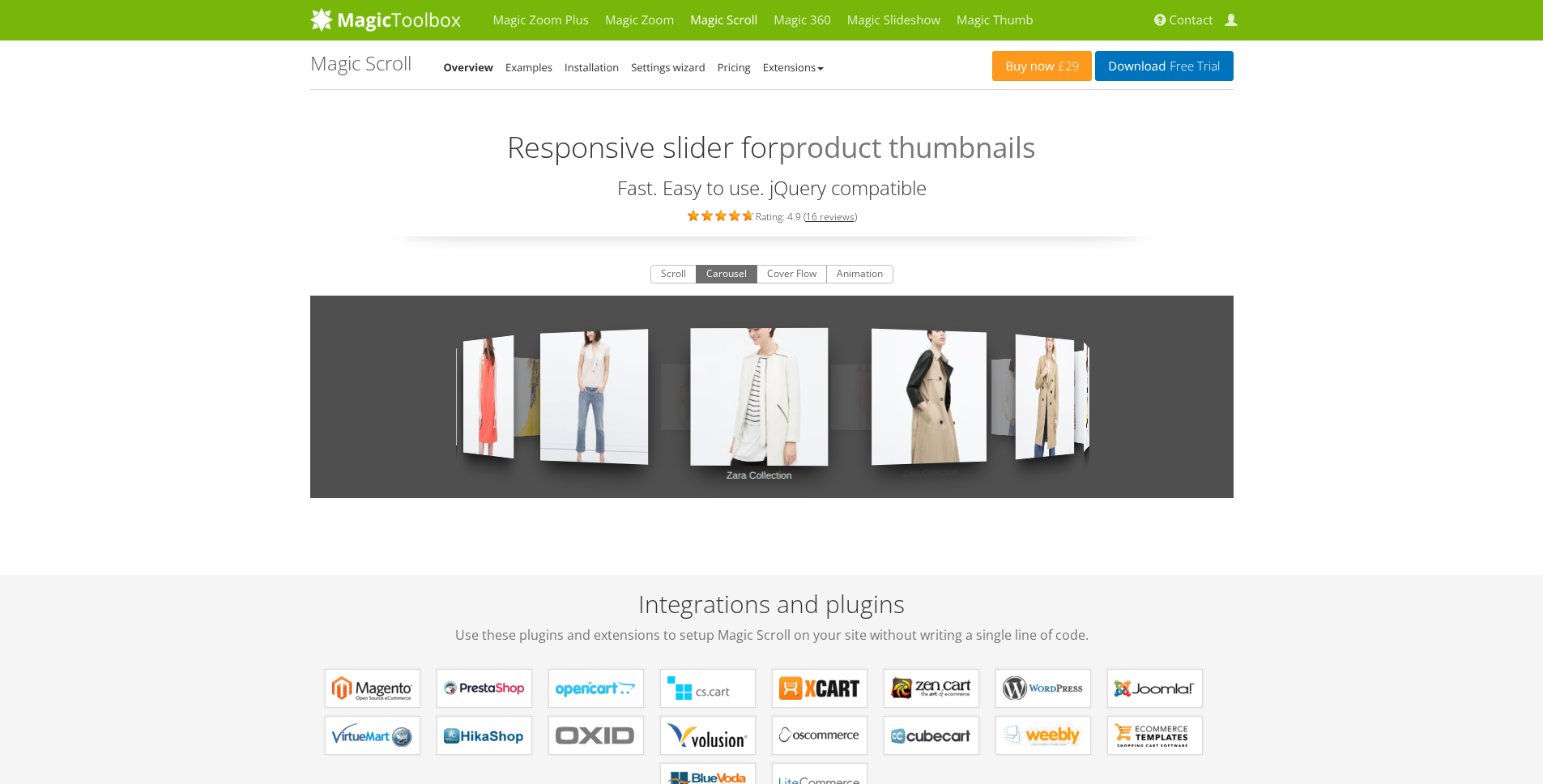
drag, startPoint x: 968, startPoint y: 432, endPoint x: 578, endPoint y: 408, distance: 390.7
click at [729, 426] on div "Zara Collection Zara Collection Zara Collection Zara Collection Zara Collection…" at bounding box center [772, 397] width 923 height 202
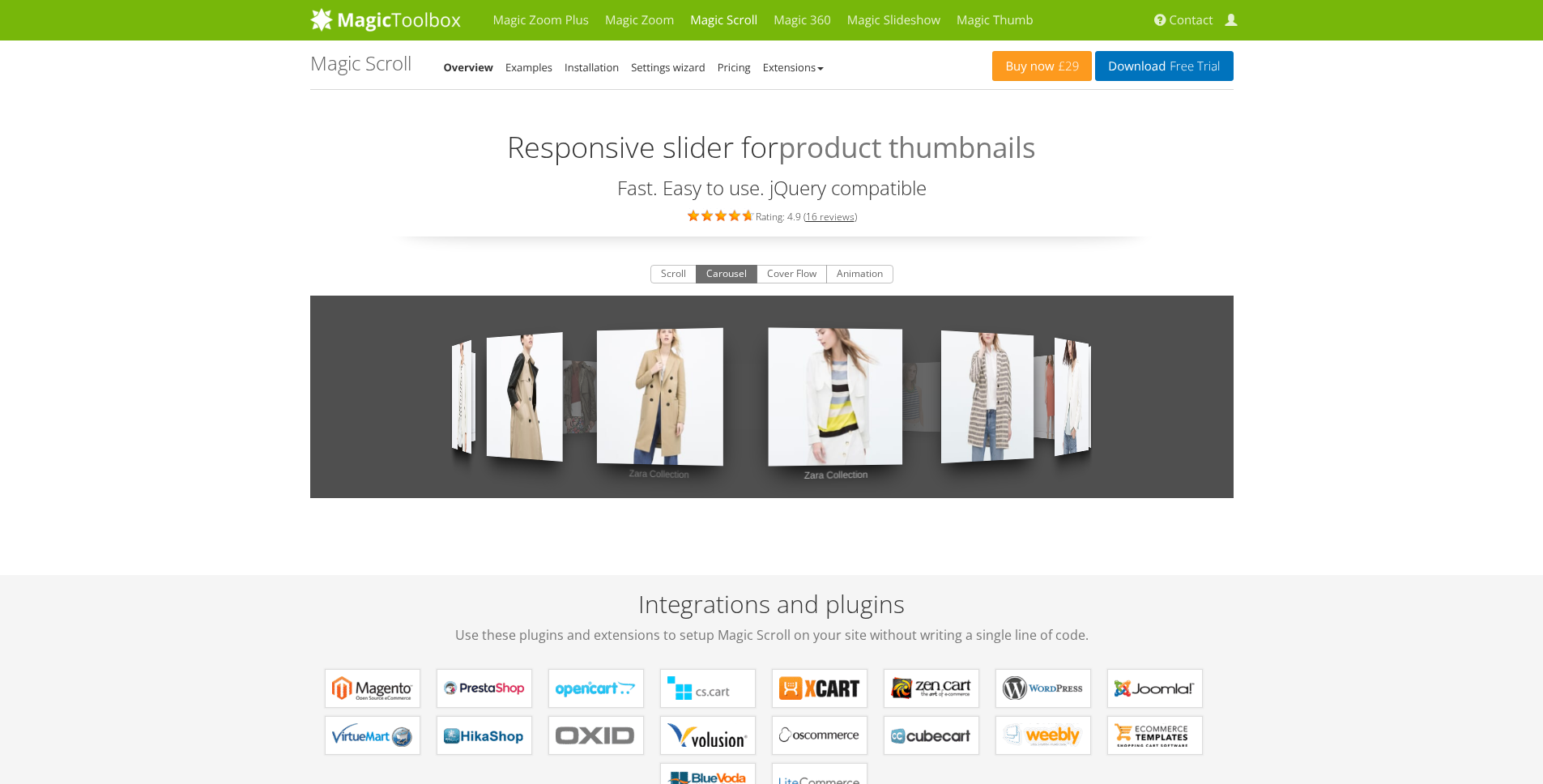
drag, startPoint x: 1039, startPoint y: 424, endPoint x: 362, endPoint y: 399, distance: 677.5
click at [382, 406] on div "Zara Collection Zara Collection Zara Collection Zara Collection Zara Collection…" at bounding box center [772, 397] width 923 height 202
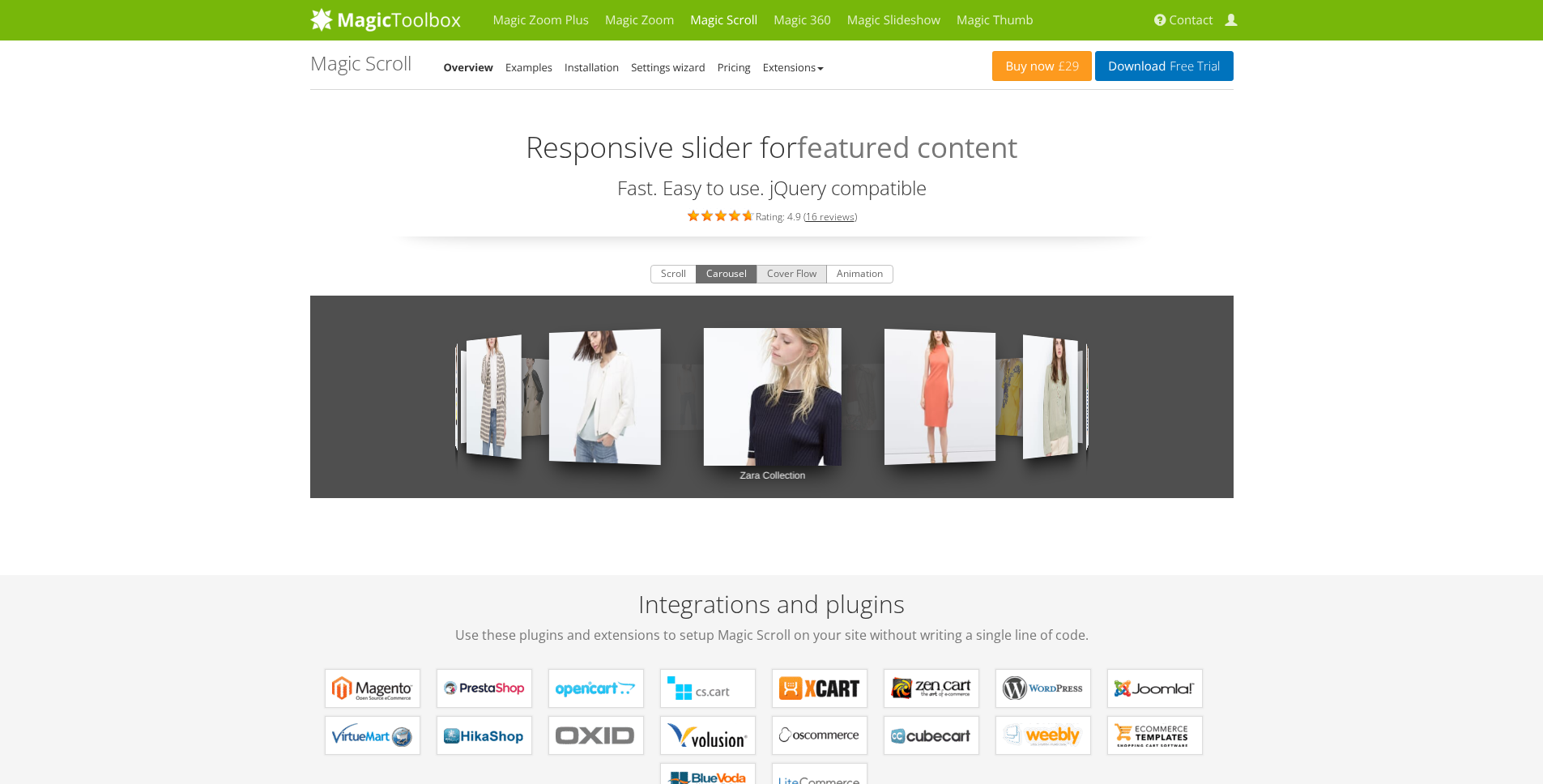
click at [766, 276] on button "Cover Flow" at bounding box center [792, 274] width 70 height 19
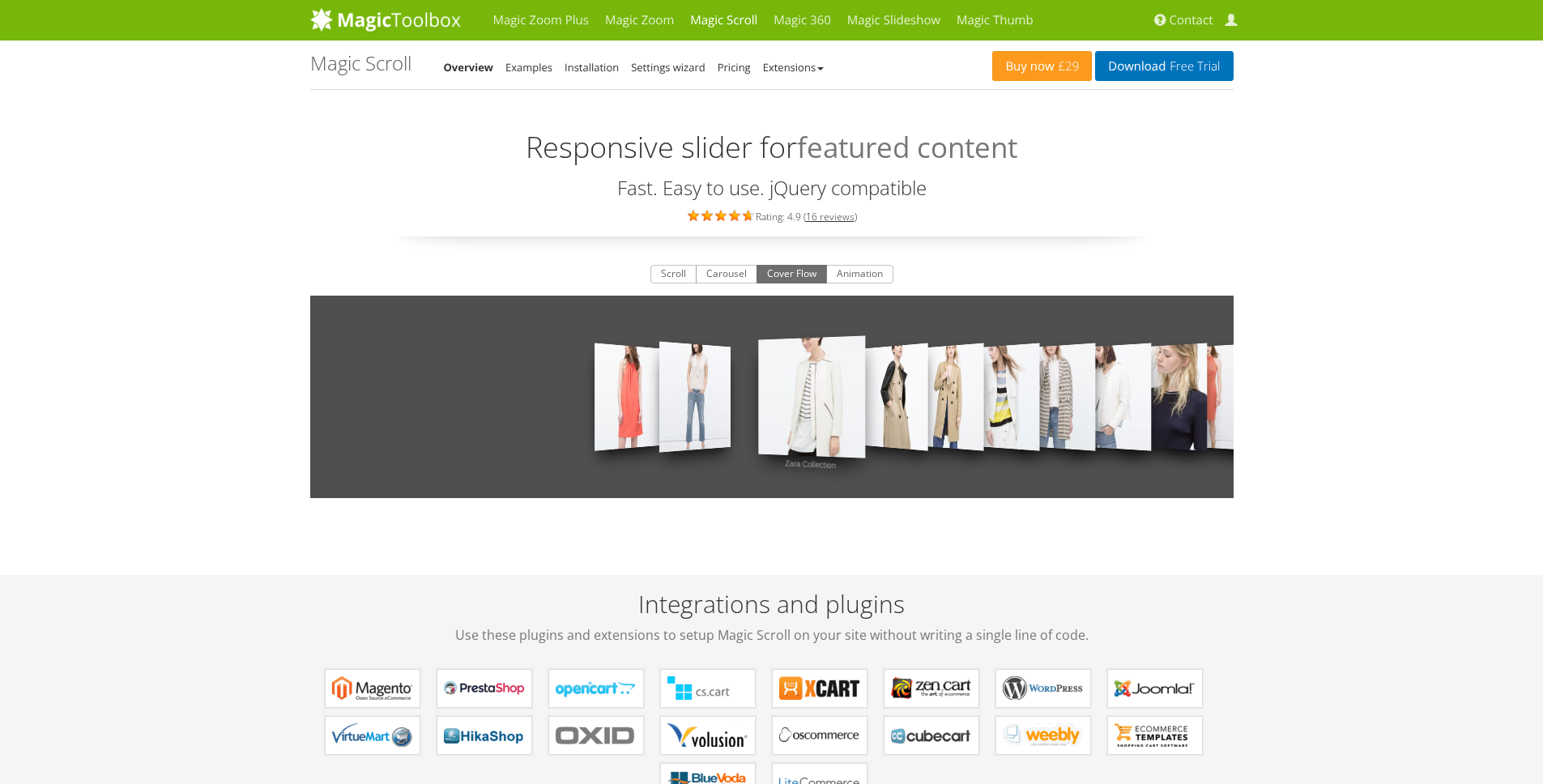
drag, startPoint x: 1130, startPoint y: 406, endPoint x: 1099, endPoint y: 366, distance: 50.6
click at [1176, 410] on div "Zara Collection Zara Collection Zara Collection Zara Collection Zara Collection…" at bounding box center [772, 397] width 923 height 202
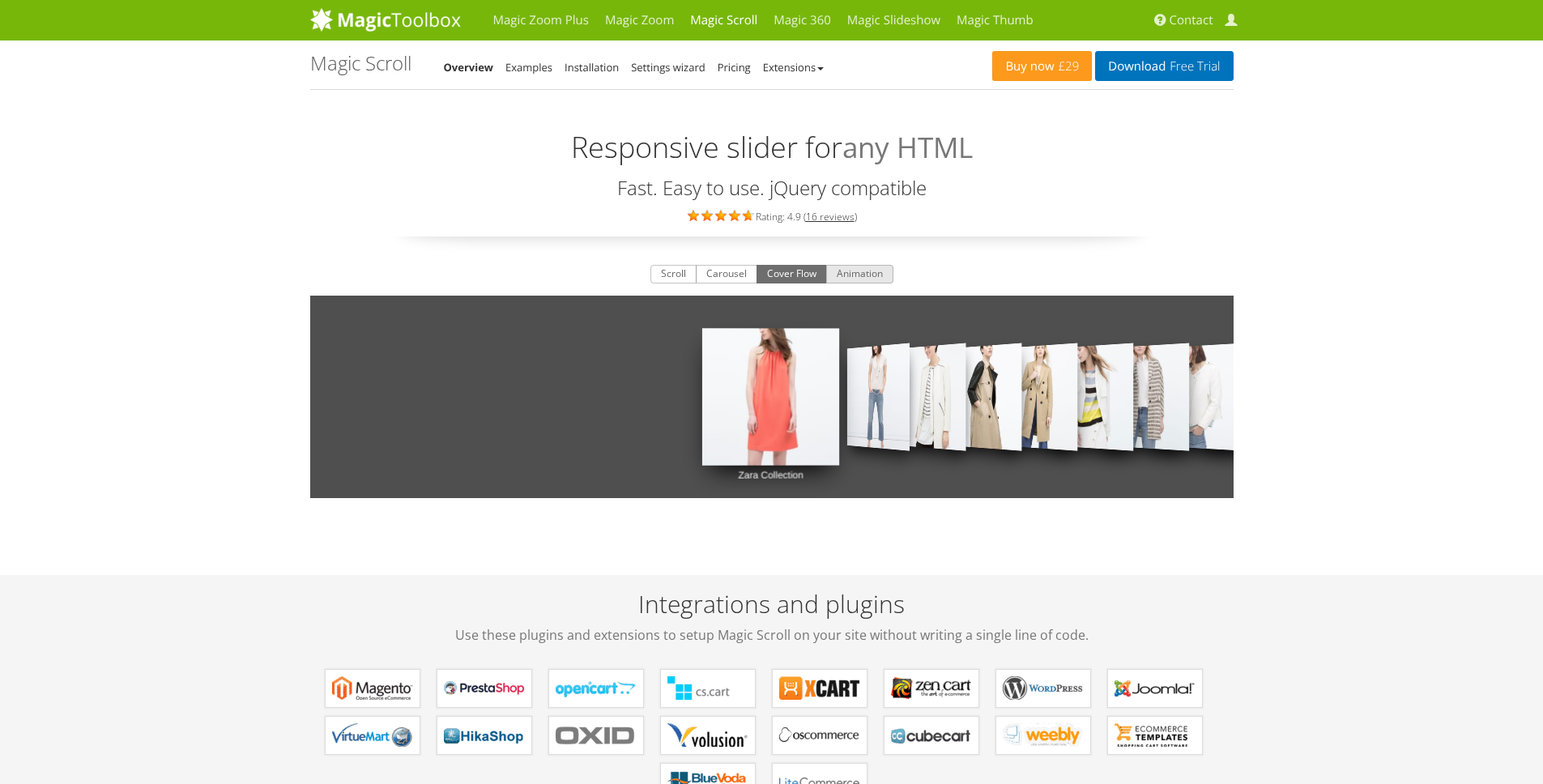
click at [866, 280] on button "Animation" at bounding box center [860, 274] width 67 height 19
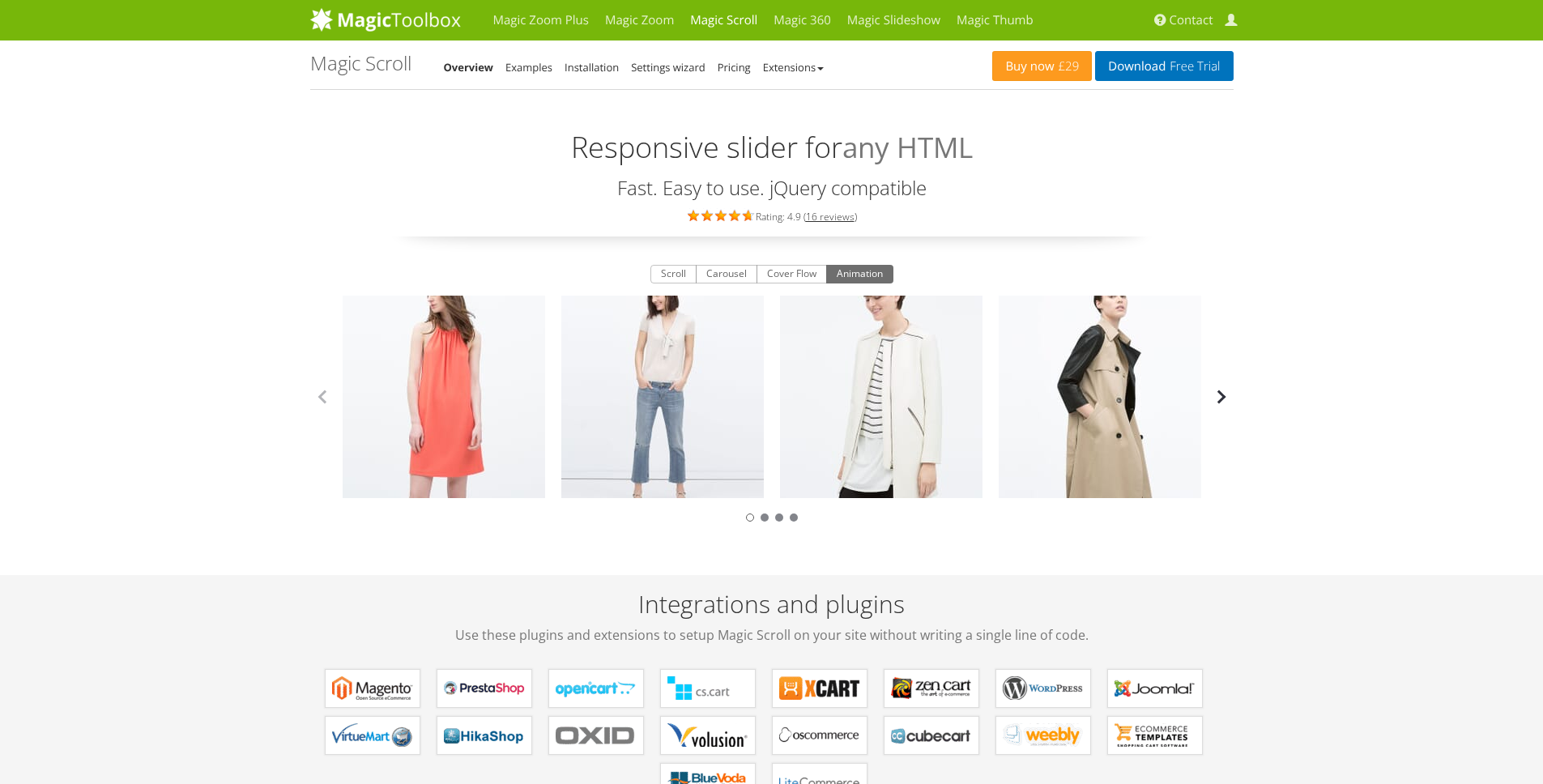
click at [1227, 402] on button "button" at bounding box center [1221, 397] width 24 height 24
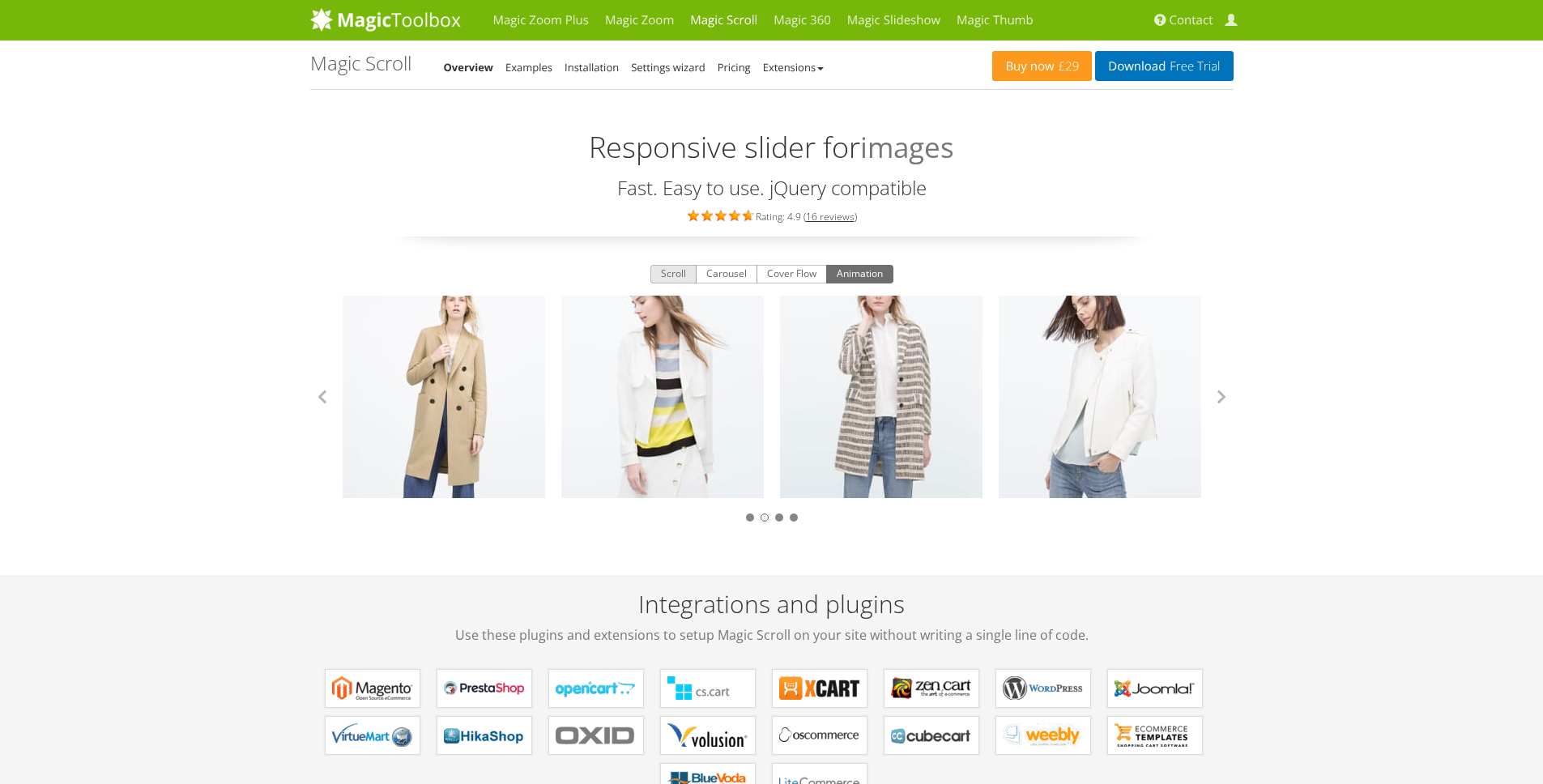
click at [657, 273] on button "Scroll" at bounding box center [673, 274] width 46 height 19
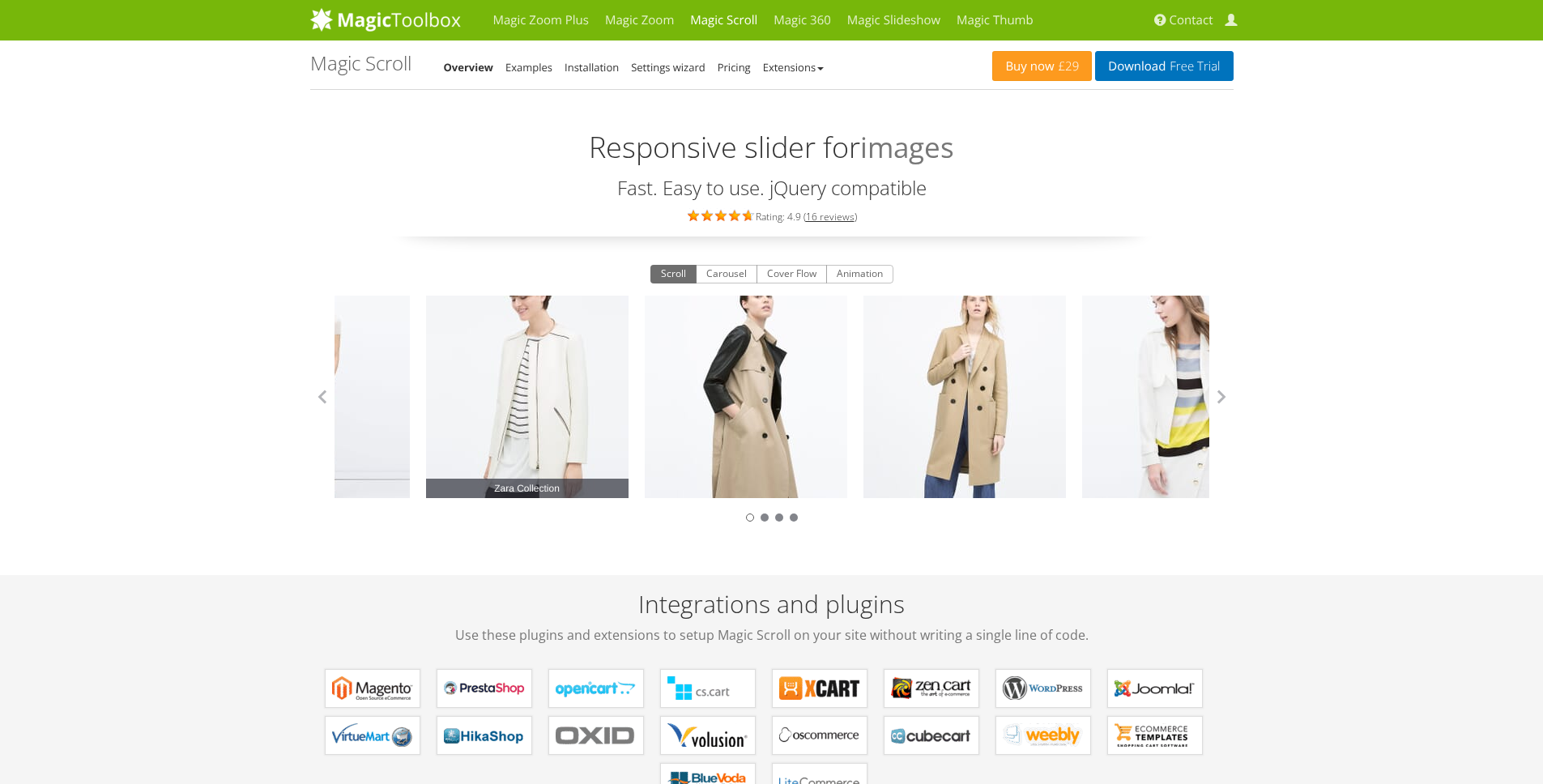
drag, startPoint x: 897, startPoint y: 409, endPoint x: 637, endPoint y: 390, distance: 260.7
click at [645, 392] on link "Zara Collection" at bounding box center [746, 397] width 202 height 202
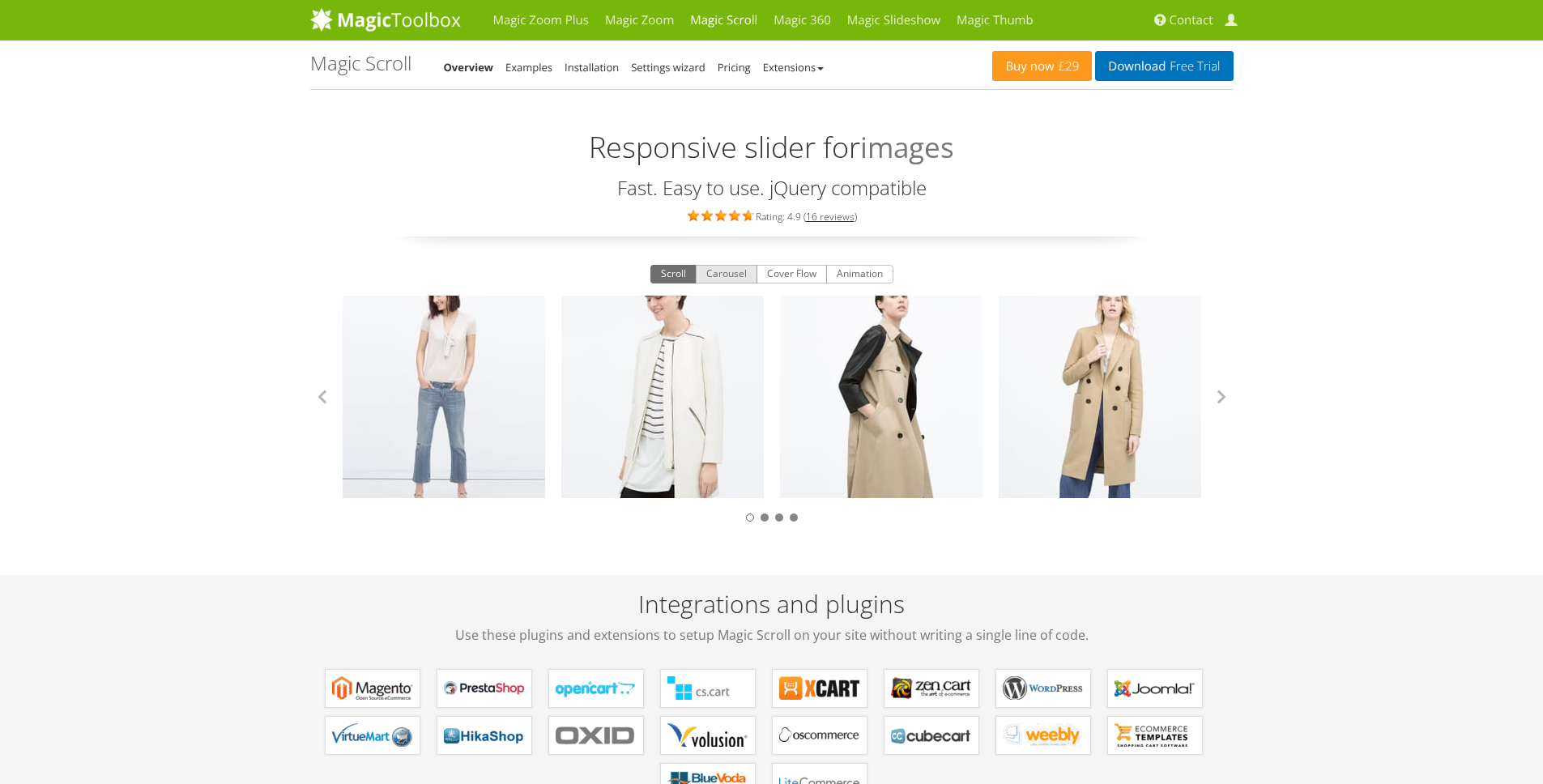
click at [732, 277] on button "Carousel" at bounding box center [726, 274] width 61 height 19
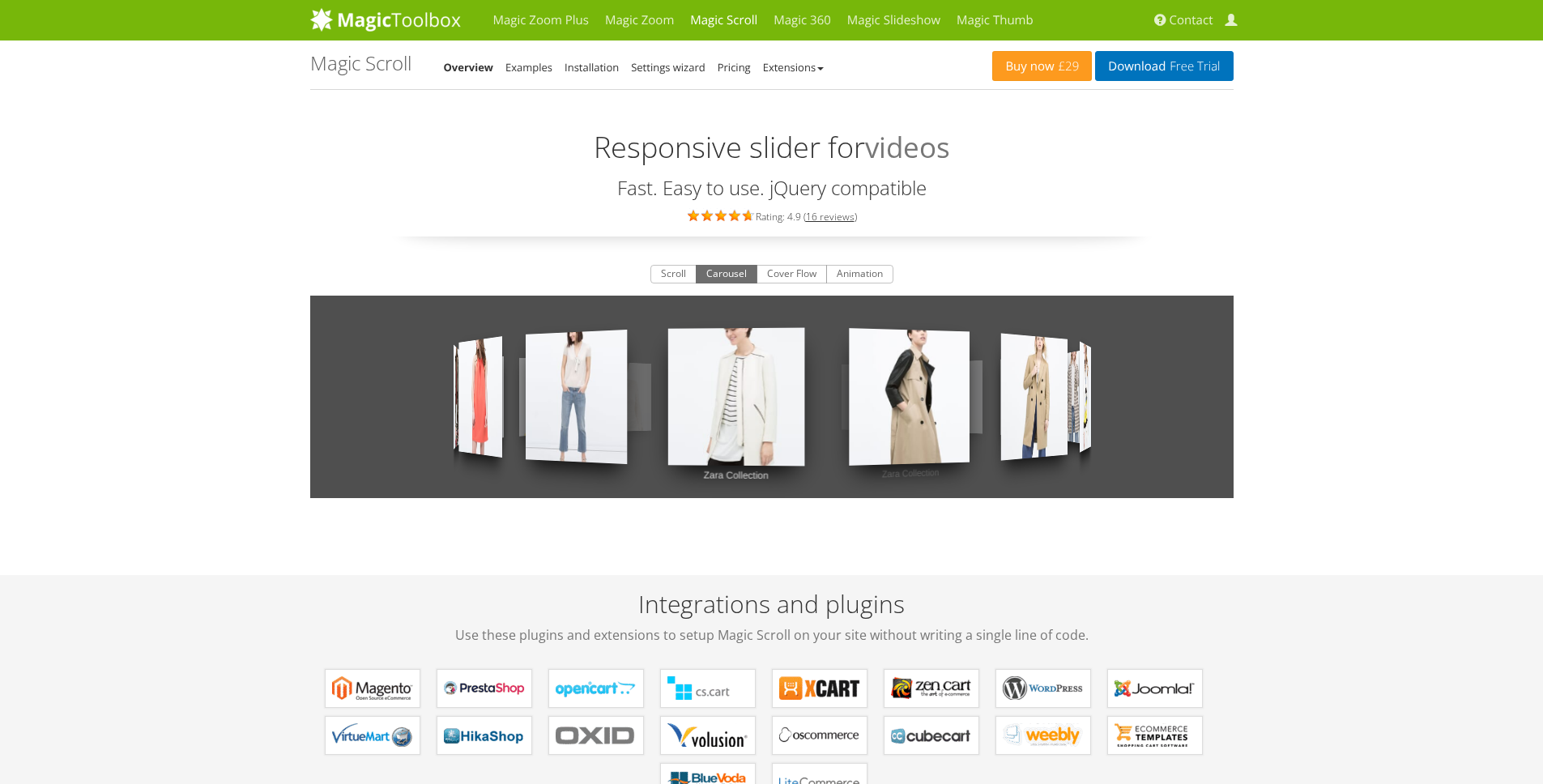
drag, startPoint x: 817, startPoint y: 376, endPoint x: 1180, endPoint y: 423, distance: 366.0
click at [1061, 428] on div "Zara Collection Zara Collection Zara Collection Zara Collection Zara Collection…" at bounding box center [772, 397] width 923 height 202
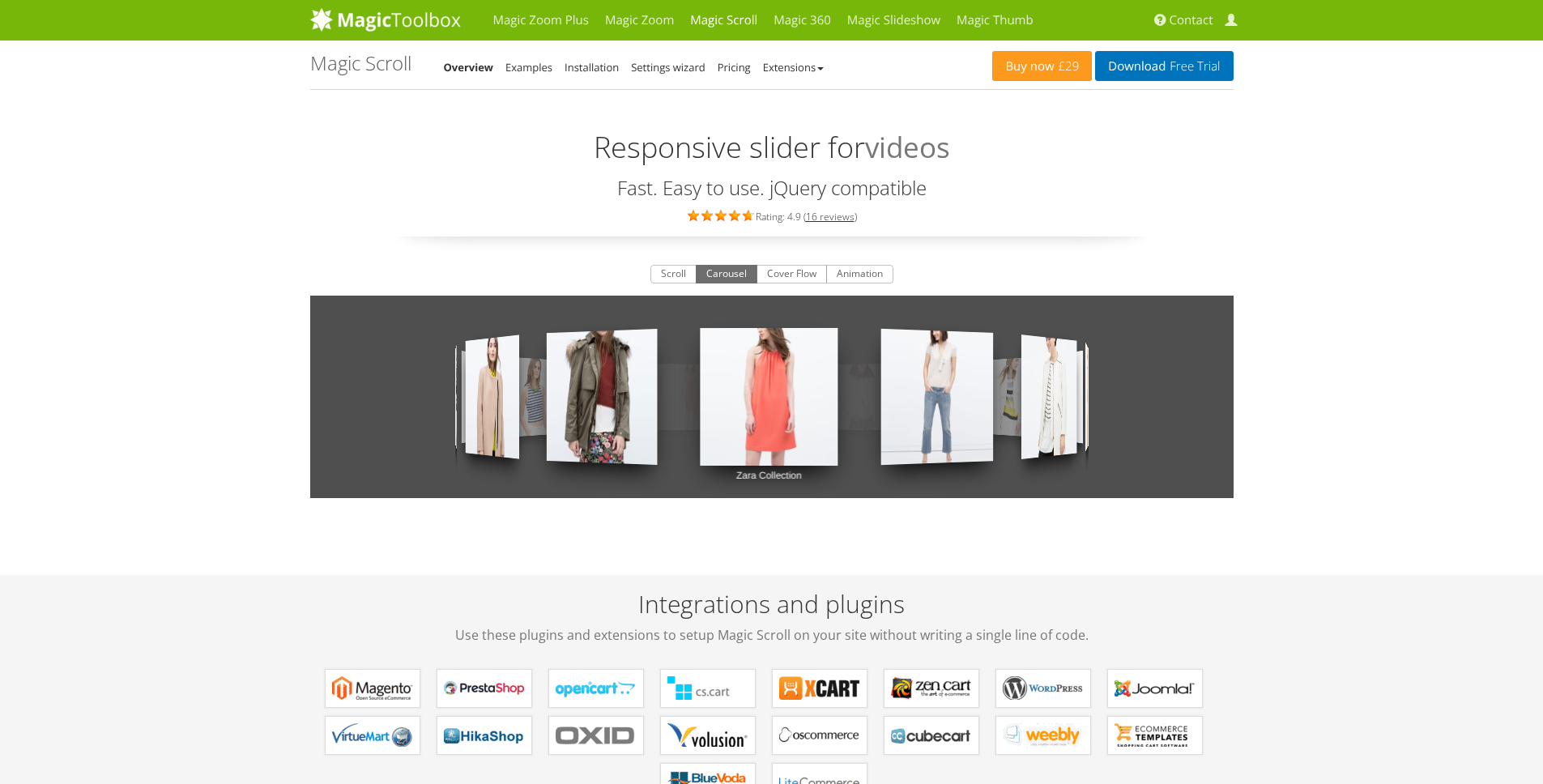
drag, startPoint x: 722, startPoint y: 401, endPoint x: 1555, endPoint y: 350, distance: 834.6
click at [978, 382] on div "Zara Collection Zara Collection Zara Collection Zara Collection Zara Collection…" at bounding box center [772, 397] width 923 height 202
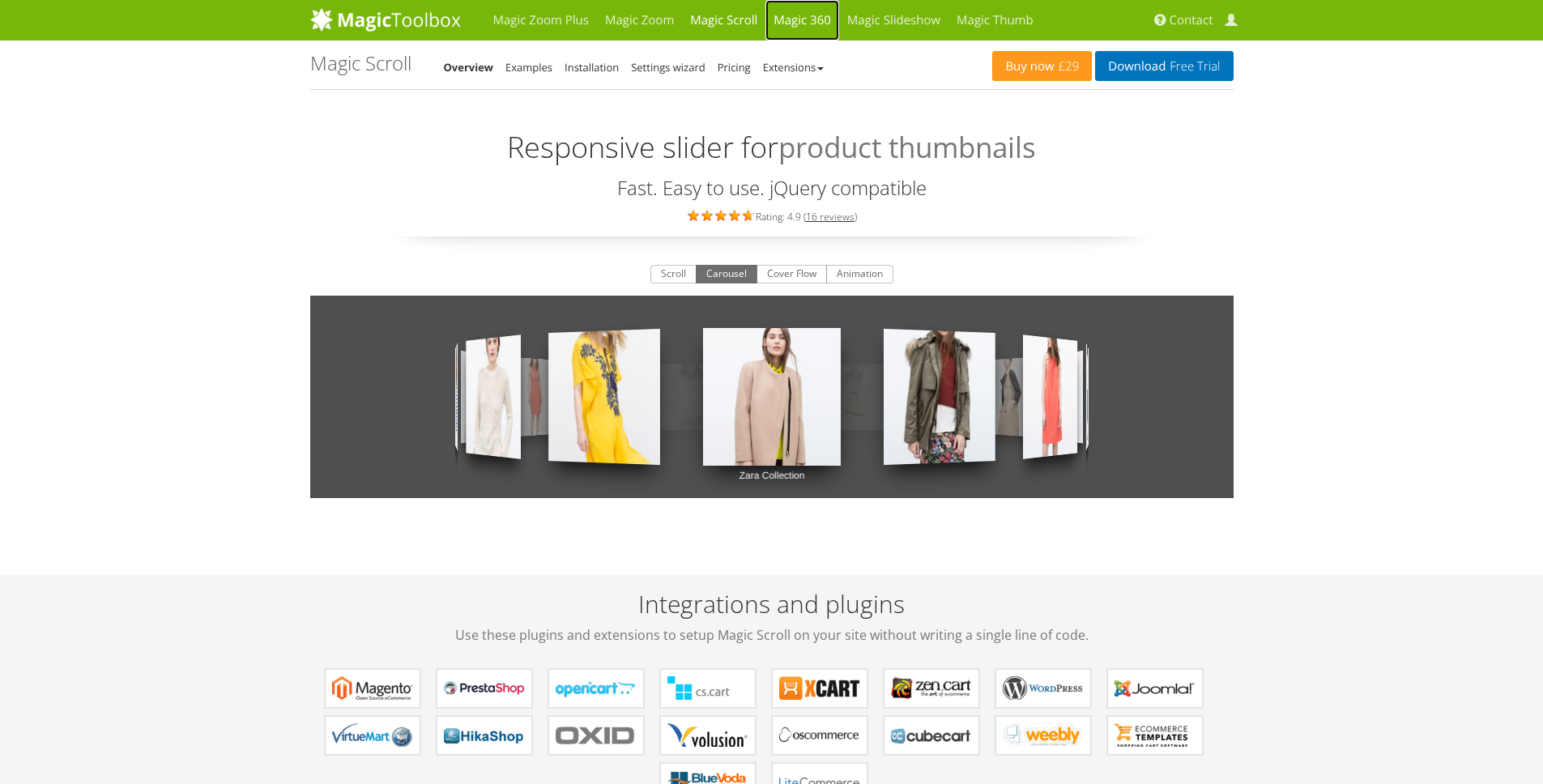
click at [782, 14] on link "Magic 360" at bounding box center [803, 20] width 74 height 40
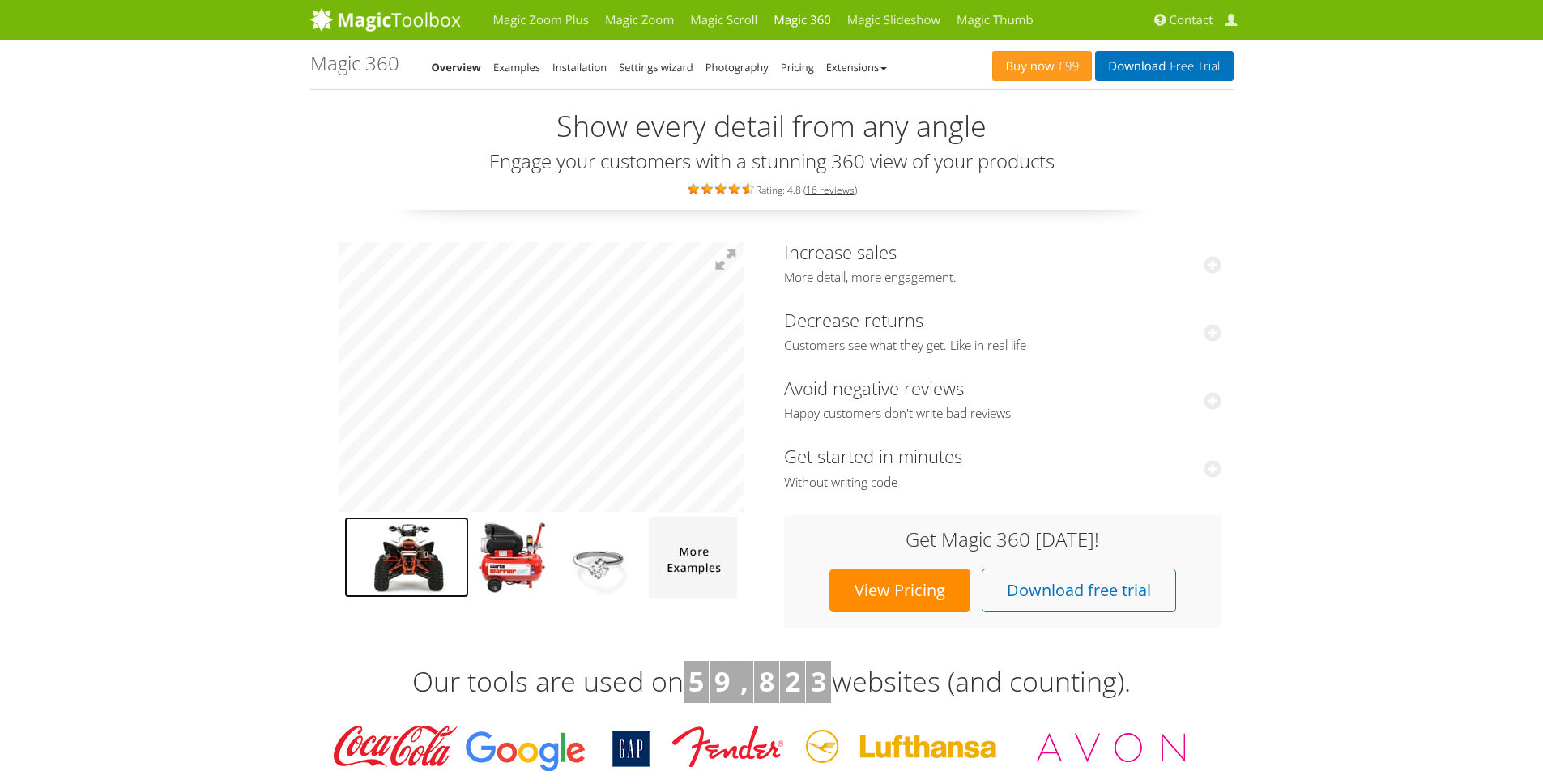
click at [418, 543] on img at bounding box center [407, 557] width 125 height 81
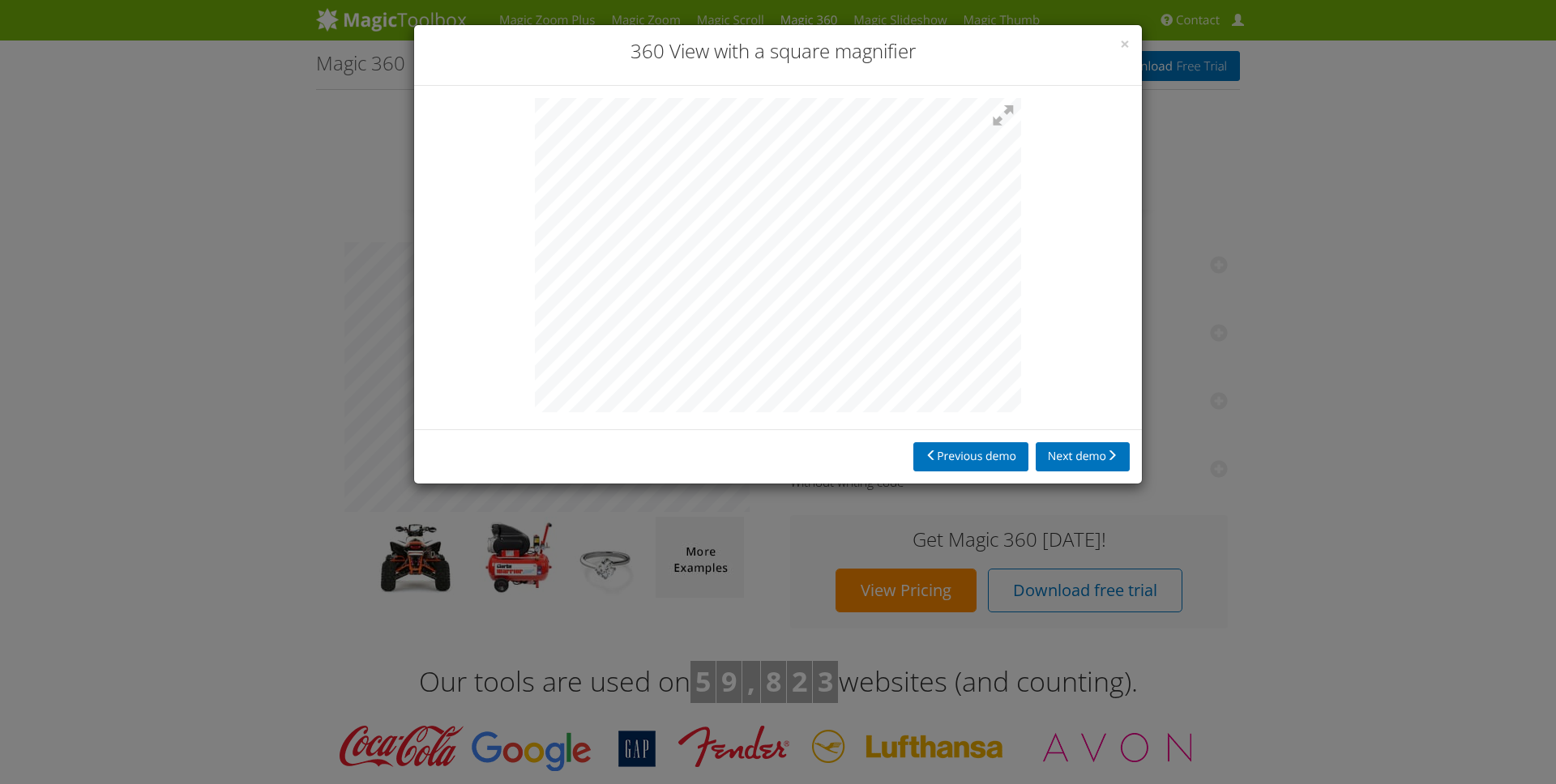
click at [437, 228] on div at bounding box center [778, 257] width 727 height 344
click at [1122, 51] on span "×" at bounding box center [1125, 44] width 10 height 23
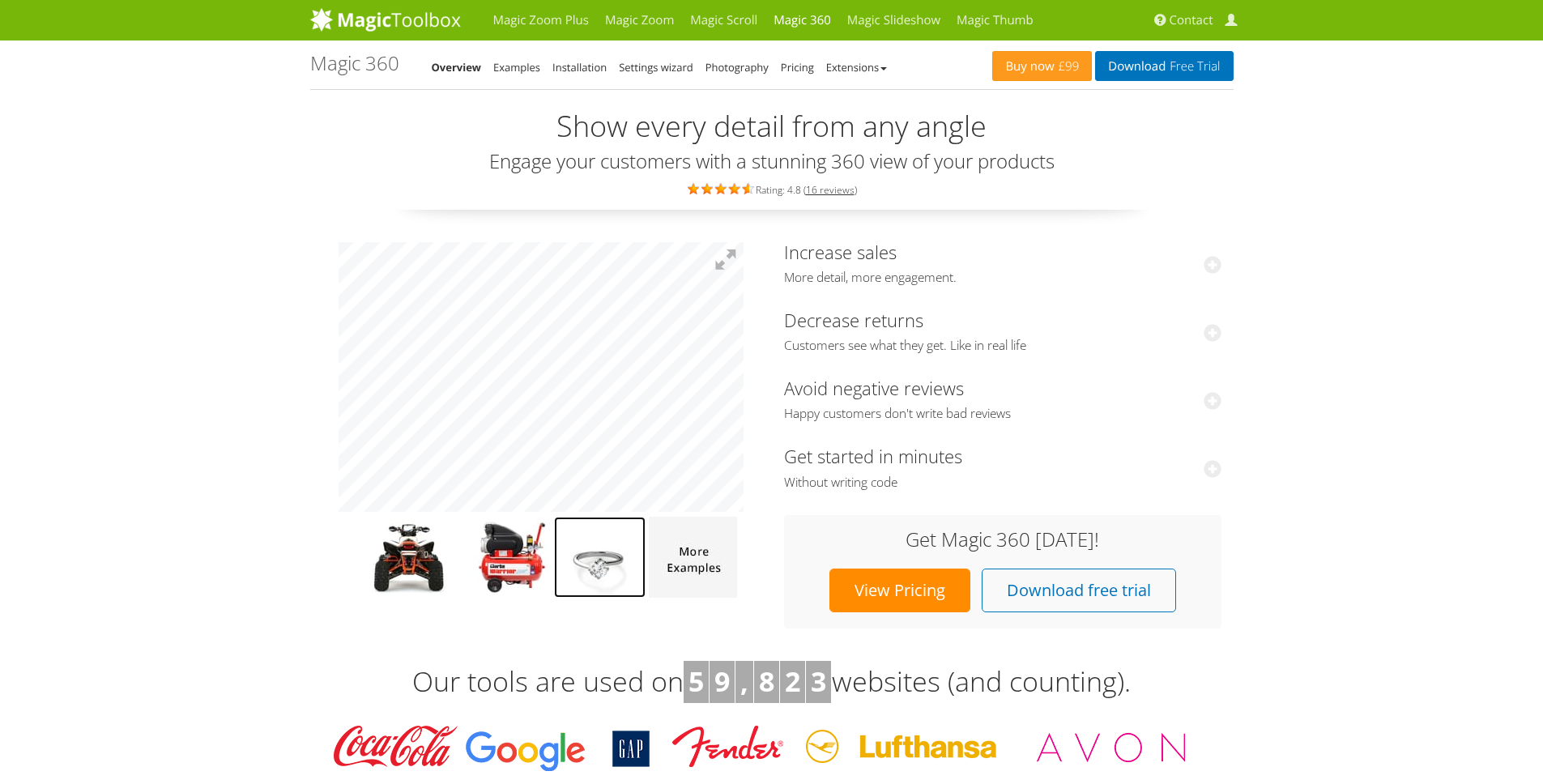
click at [613, 564] on img at bounding box center [600, 557] width 91 height 81
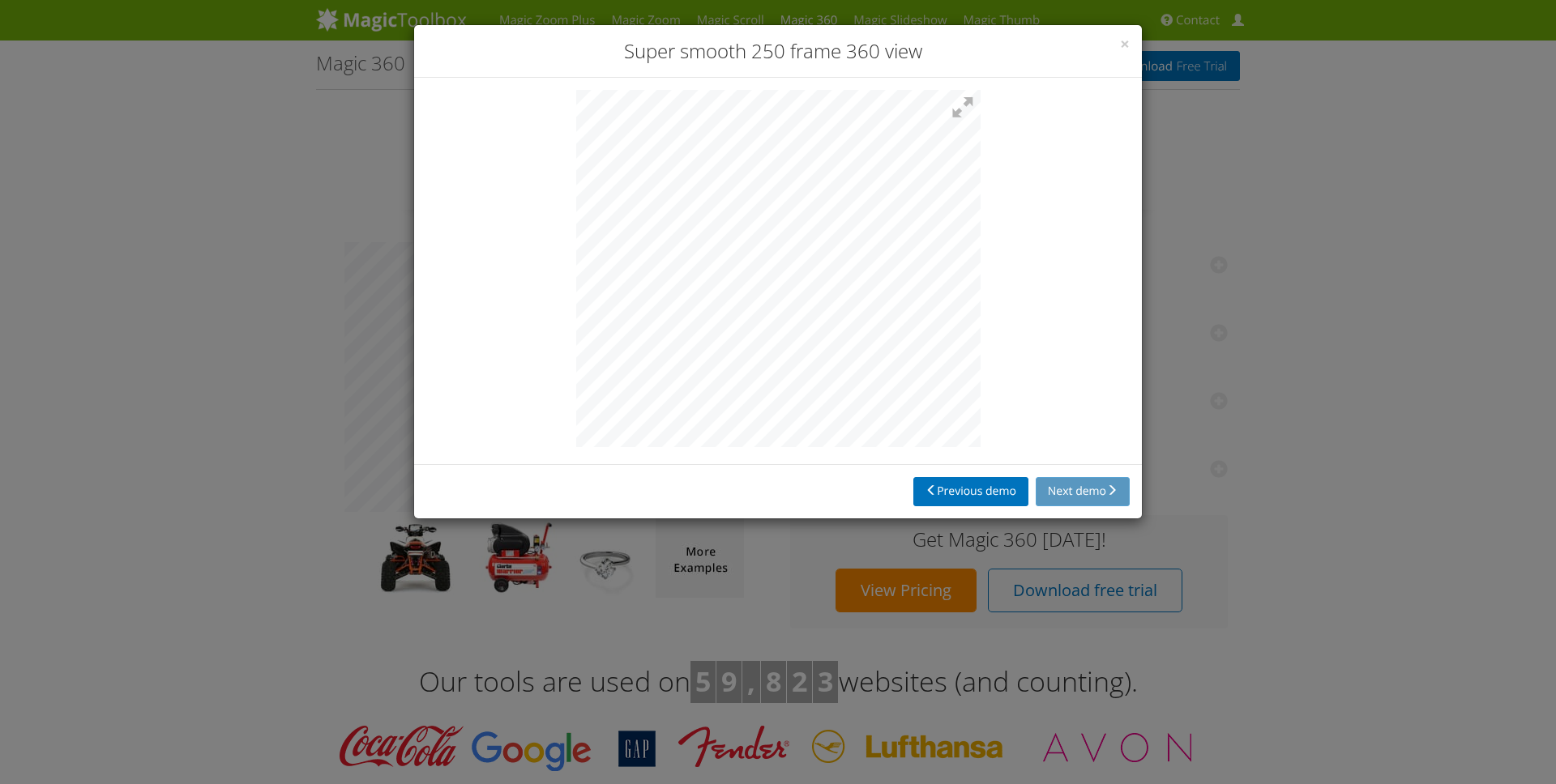
click at [1196, 285] on div "× Super smooth 250 frame 360 view Previous demo Next demo" at bounding box center [778, 392] width 1556 height 784
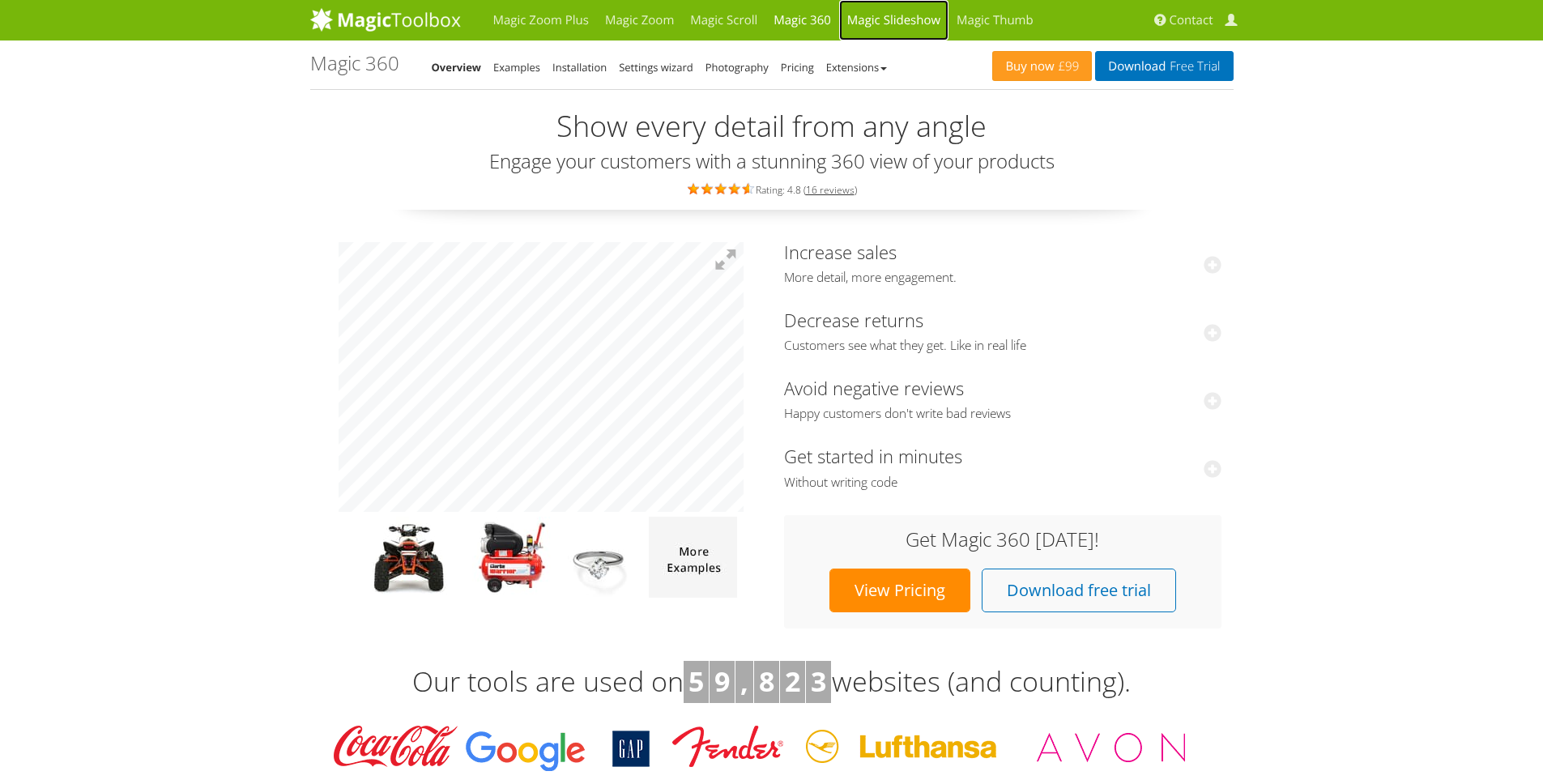
click at [875, 18] on link "Magic Slideshow" at bounding box center [894, 20] width 109 height 40
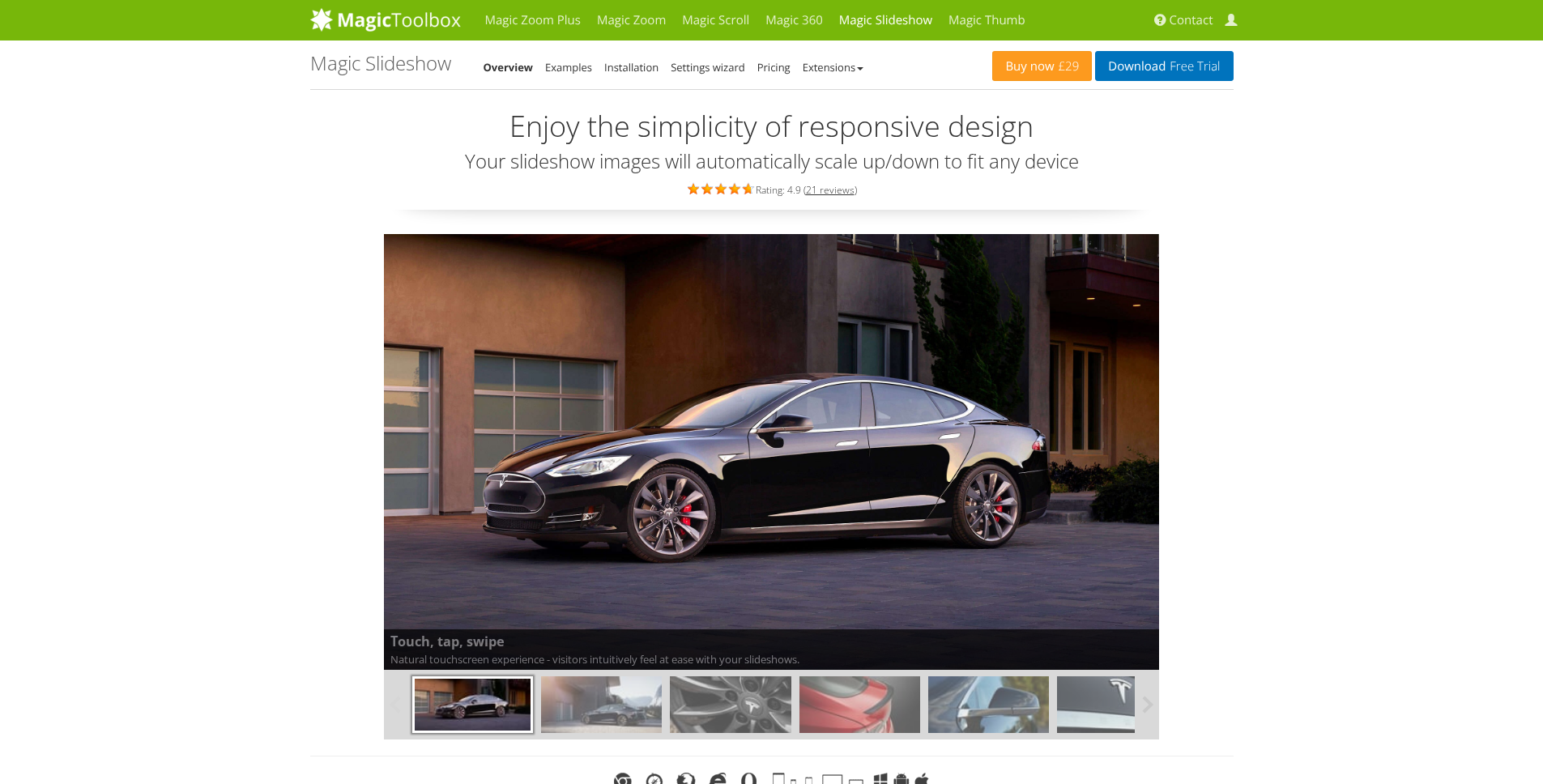
drag, startPoint x: 847, startPoint y: 698, endPoint x: 863, endPoint y: 693, distance: 16.8
click at [847, 698] on img at bounding box center [860, 705] width 121 height 57
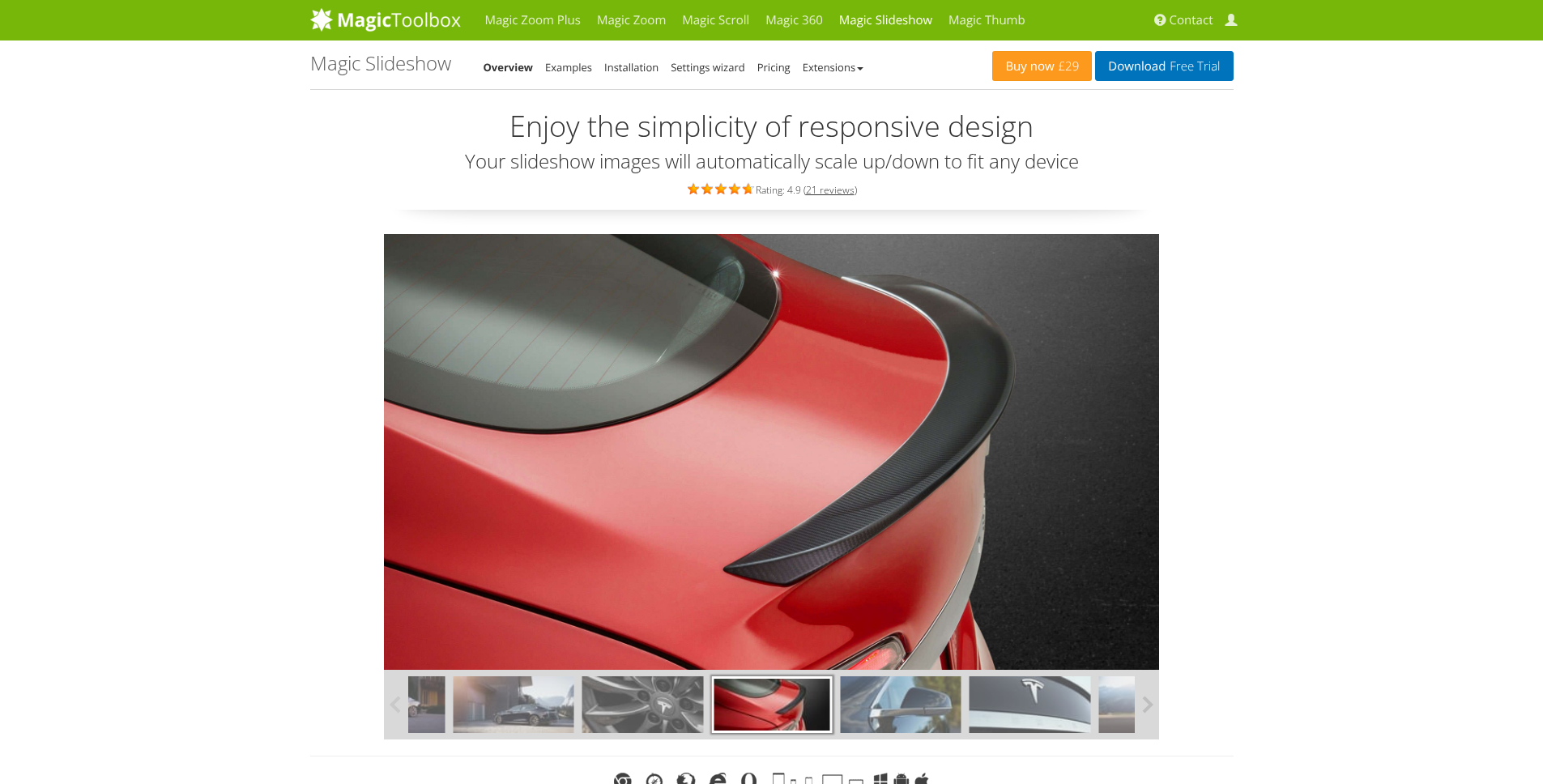
click at [1144, 708] on button at bounding box center [1146, 704] width 24 height 70
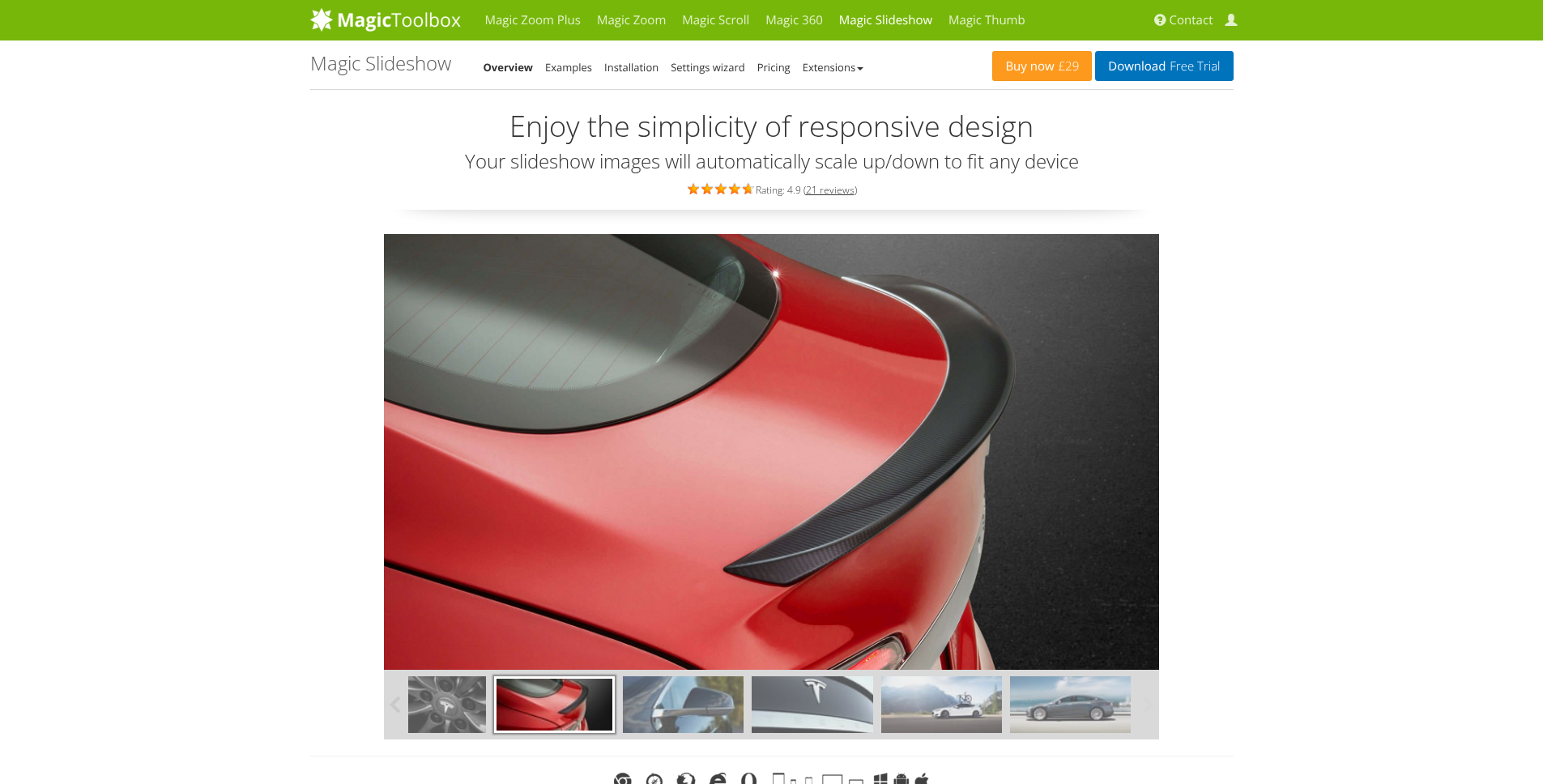
click at [1144, 708] on button at bounding box center [1146, 704] width 24 height 70
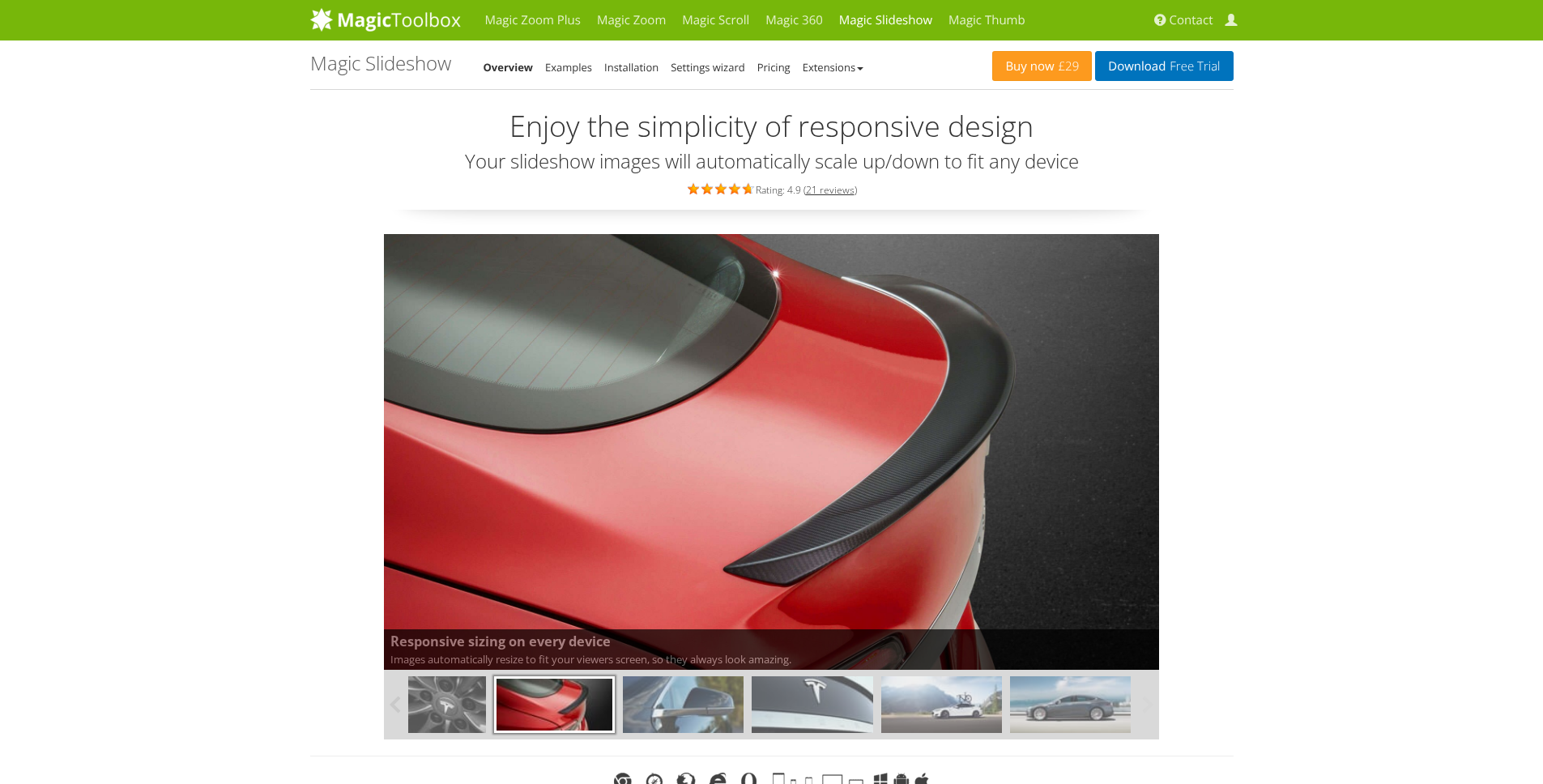
click at [1144, 708] on button at bounding box center [1146, 704] width 24 height 70
click at [705, 693] on img at bounding box center [683, 705] width 121 height 57
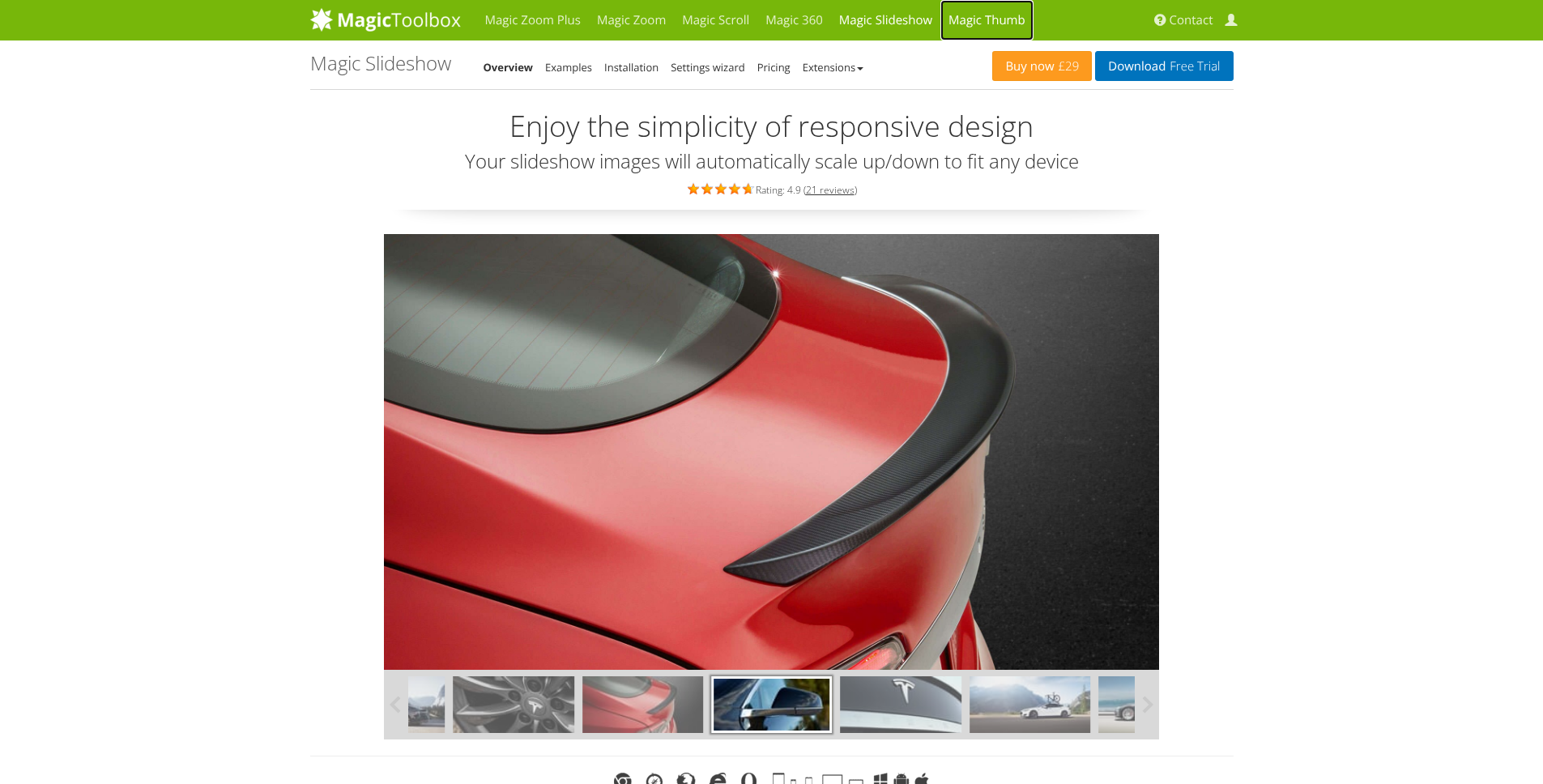
click at [969, 17] on link "Magic Thumb" at bounding box center [986, 20] width 93 height 40
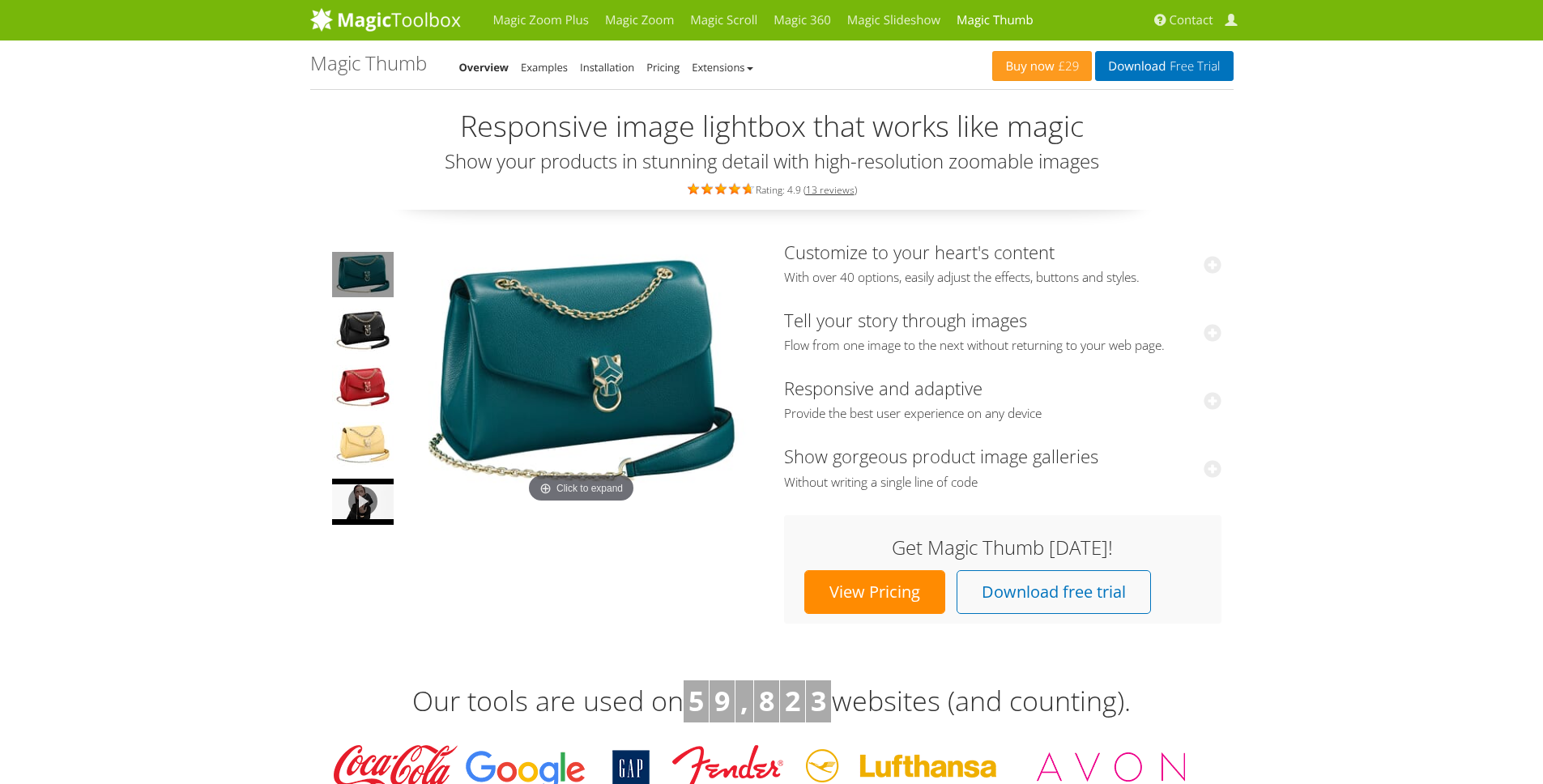
click at [610, 347] on img at bounding box center [581, 375] width 356 height 266
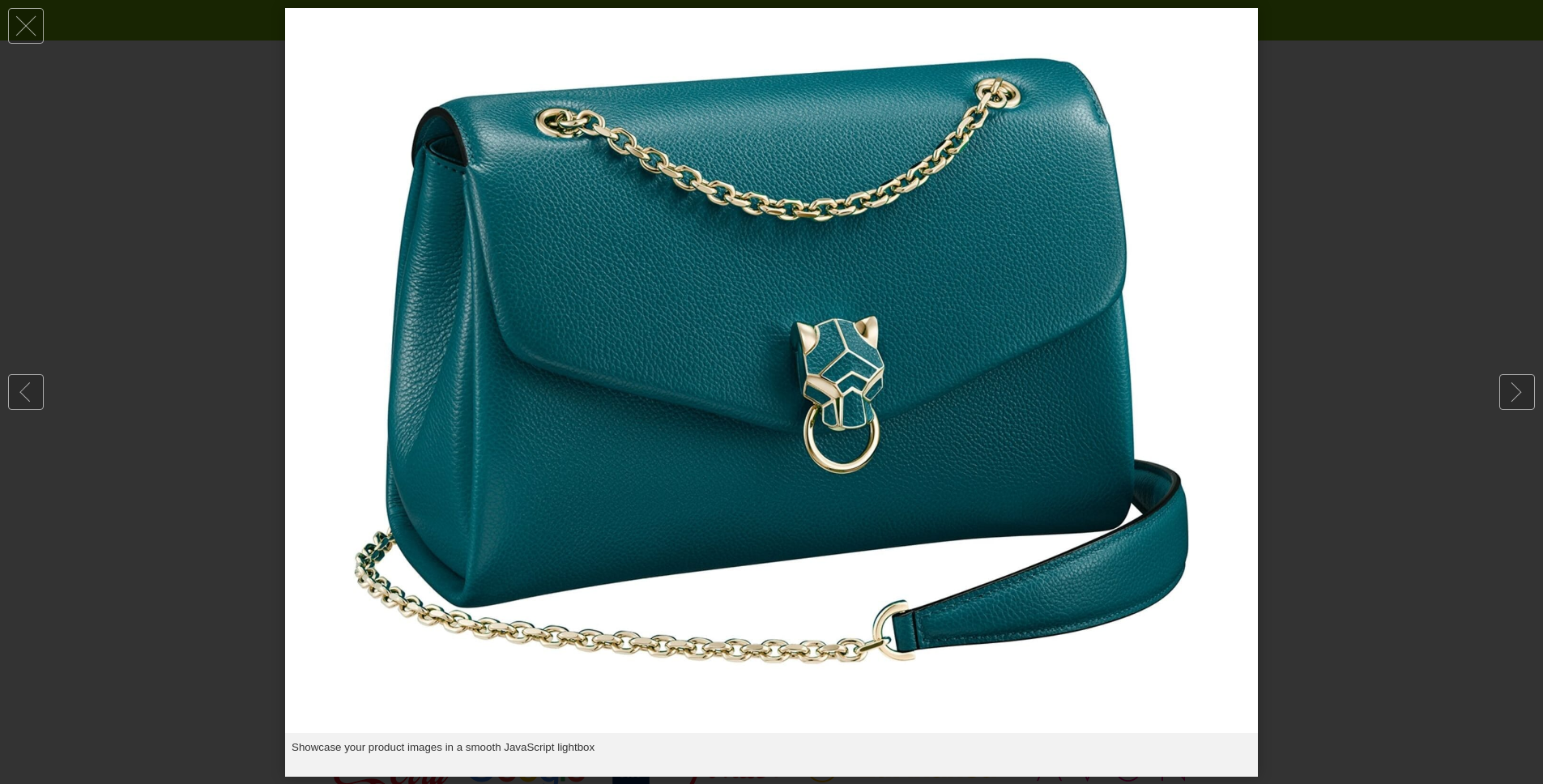
click at [606, 345] on img at bounding box center [772, 371] width 973 height 724
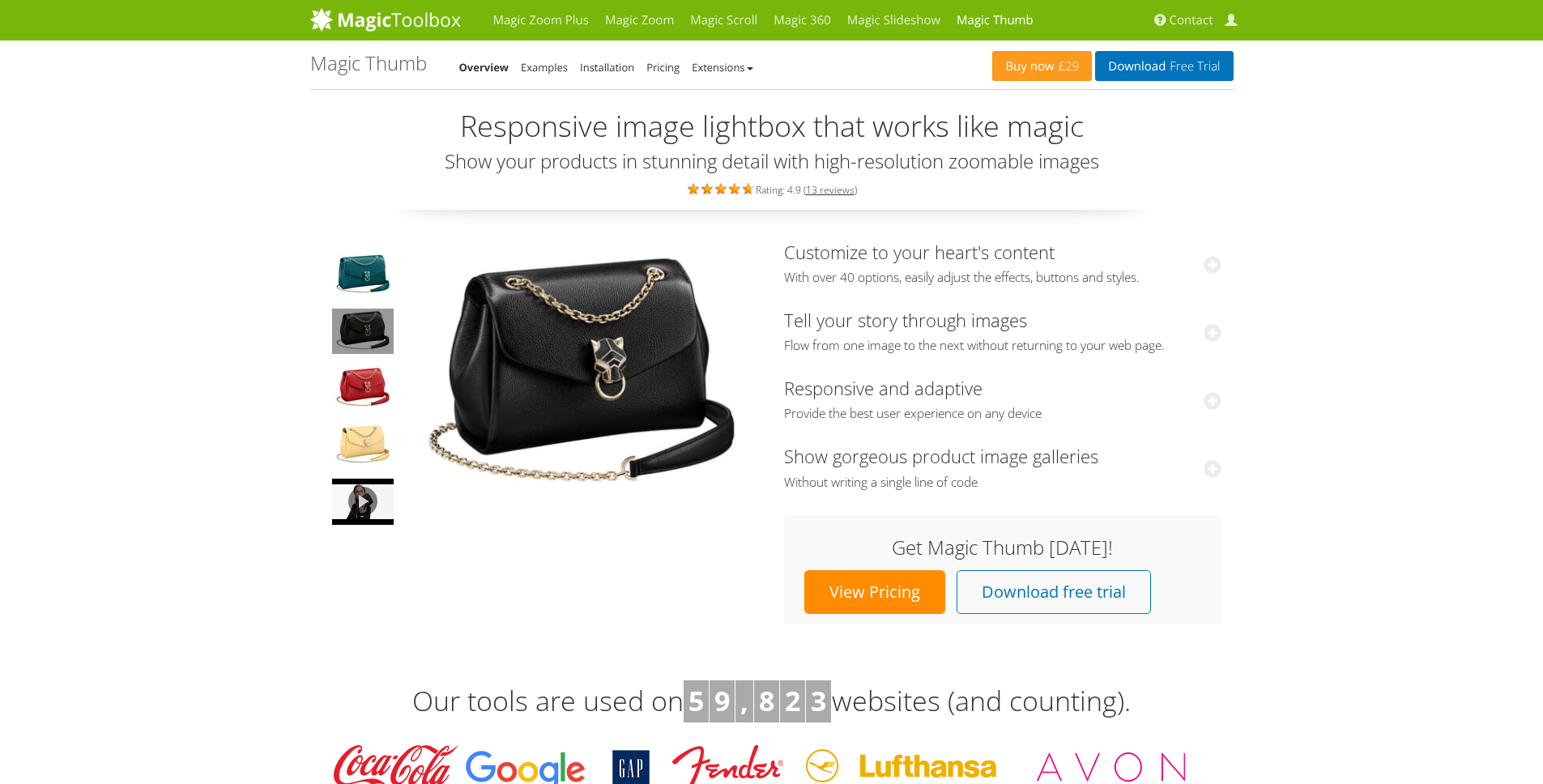
click at [389, 330] on img at bounding box center [362, 331] width 61 height 45
click at [624, 358] on img at bounding box center [581, 375] width 356 height 266
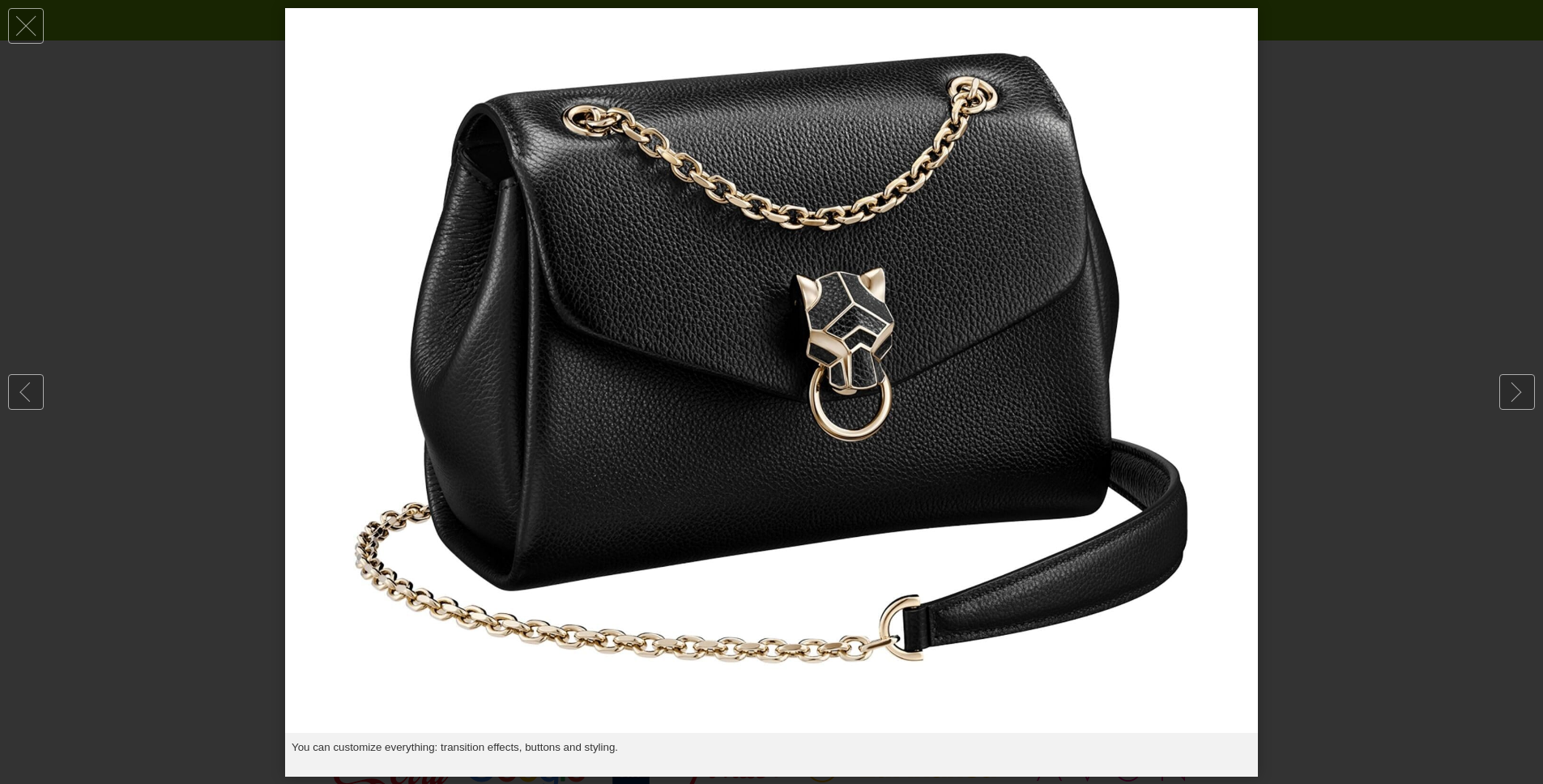
click at [624, 358] on img at bounding box center [772, 371] width 973 height 724
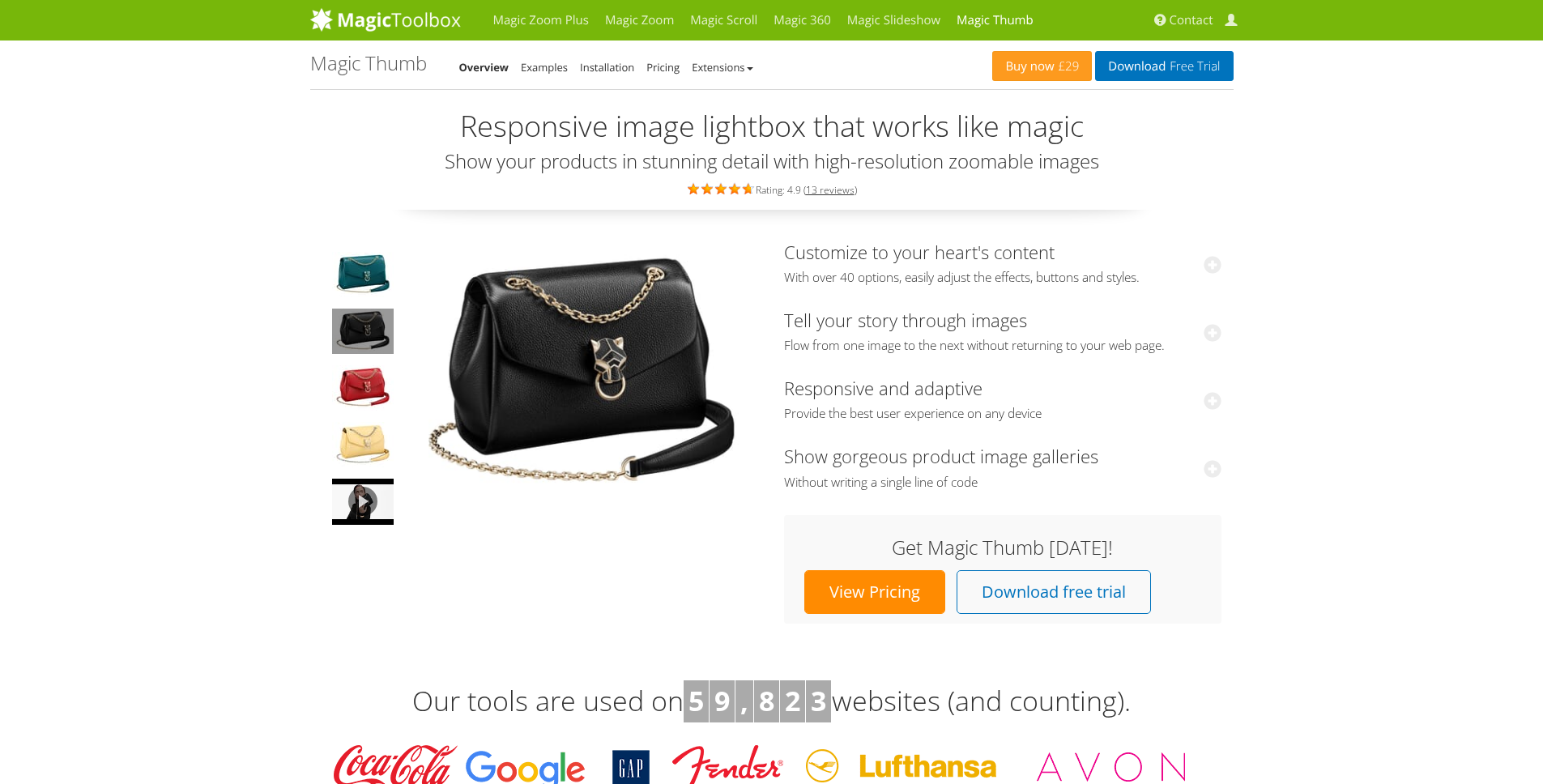
click at [624, 358] on img at bounding box center [581, 375] width 356 height 266
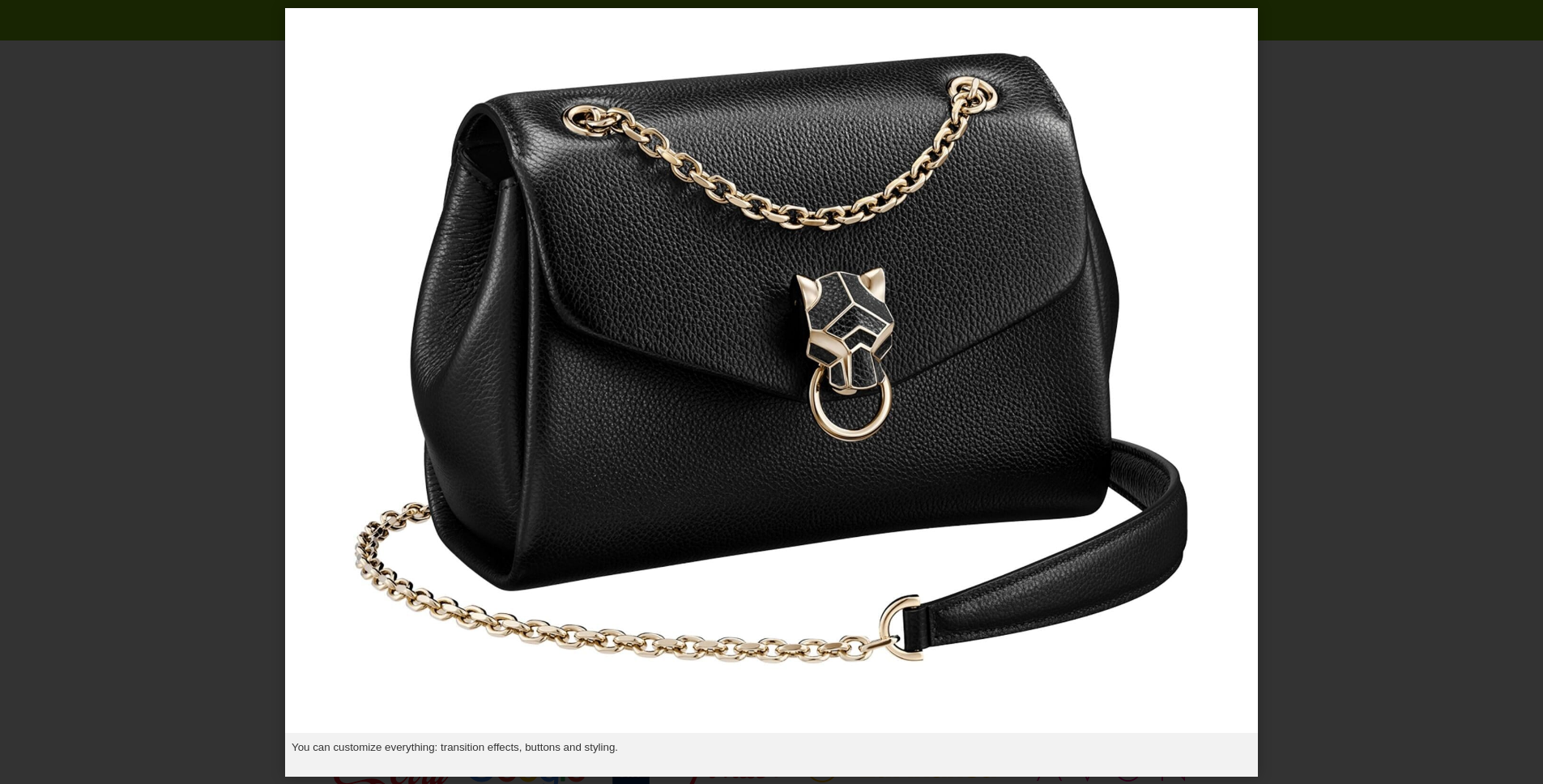
click at [624, 358] on img at bounding box center [772, 371] width 973 height 724
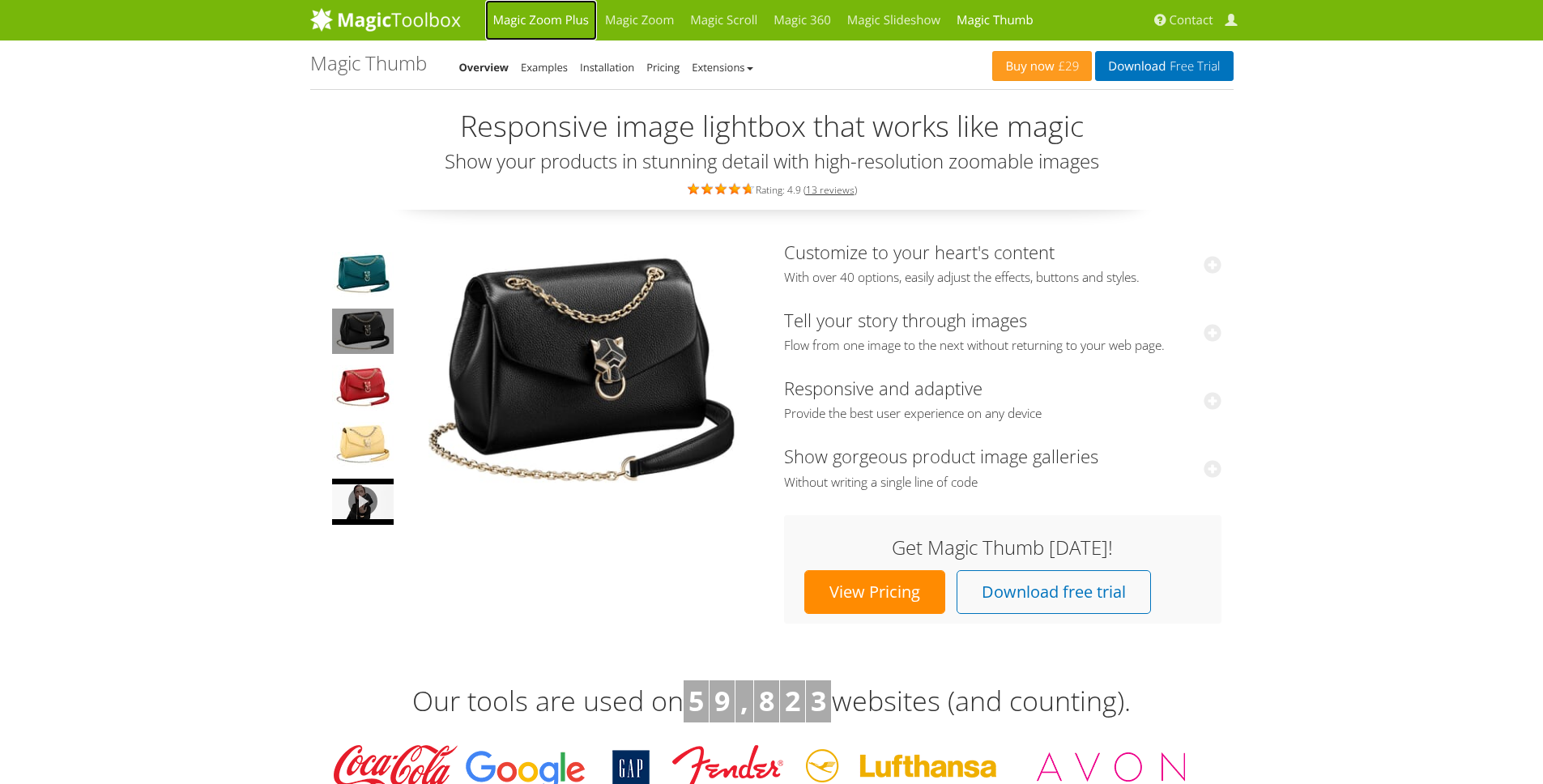
click at [564, 23] on link "Magic Zoom Plus" at bounding box center [541, 20] width 112 height 40
